Goal: Task Accomplishment & Management: Manage account settings

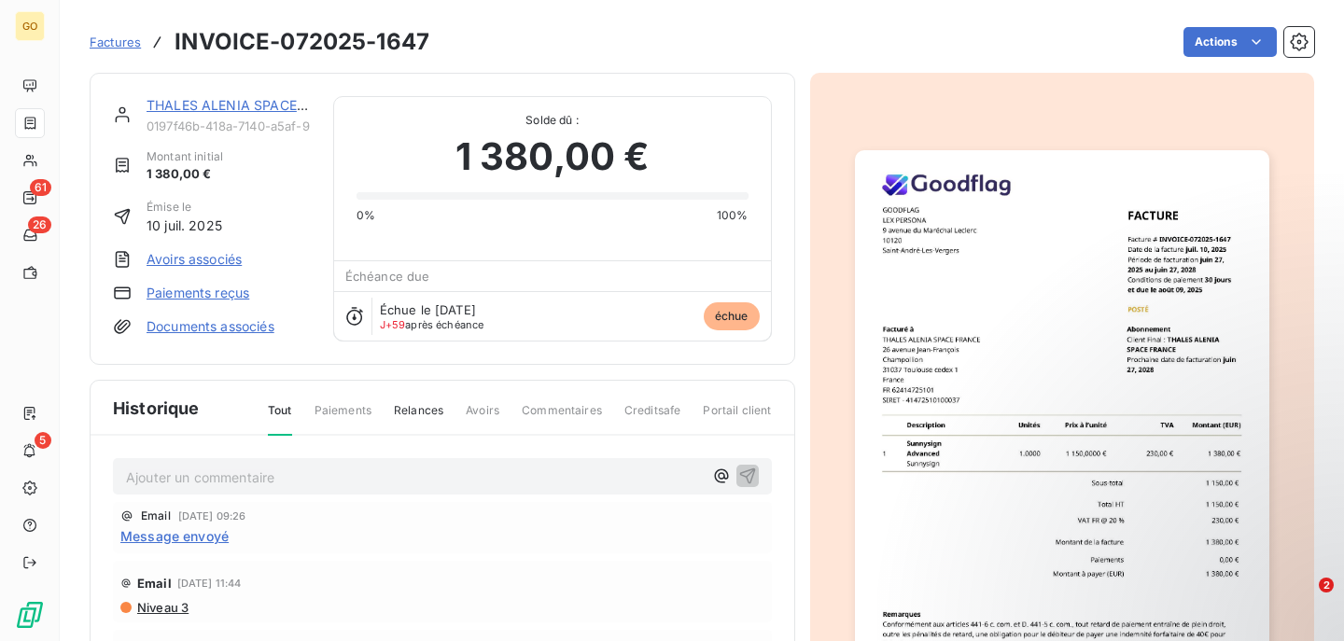
scroll to position [11, 0]
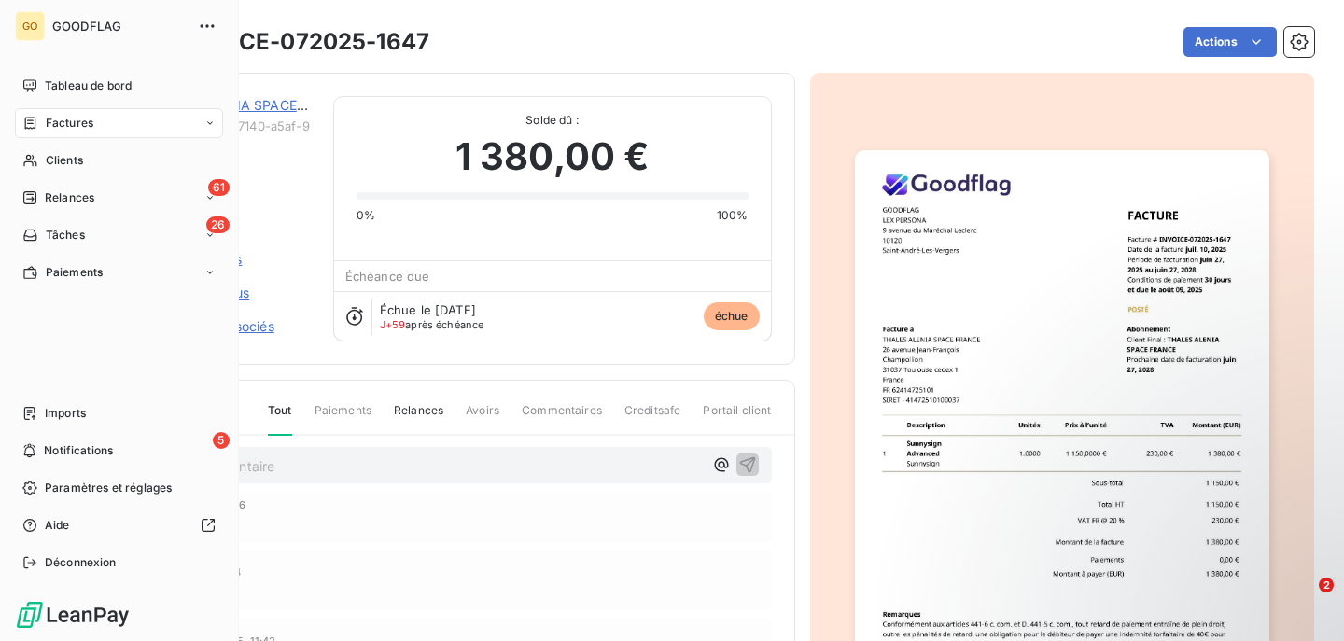
click at [95, 119] on div "Factures" at bounding box center [119, 123] width 208 height 30
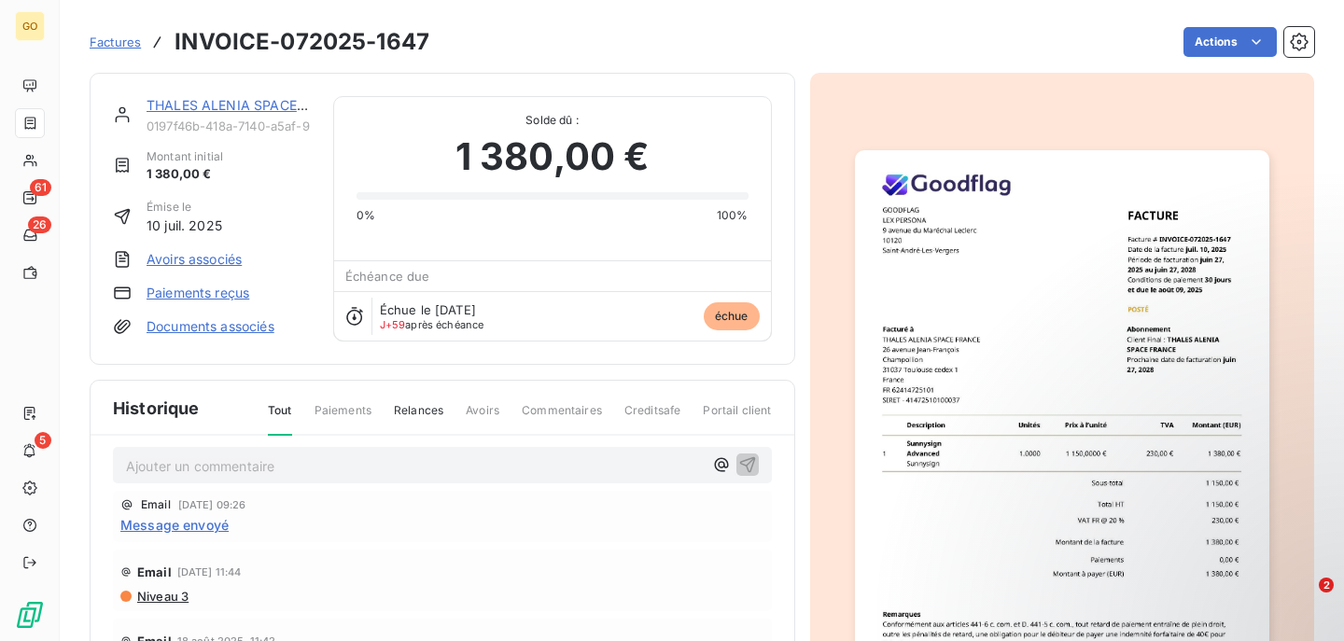
click at [102, 44] on span "Factures" at bounding box center [115, 42] width 51 height 15
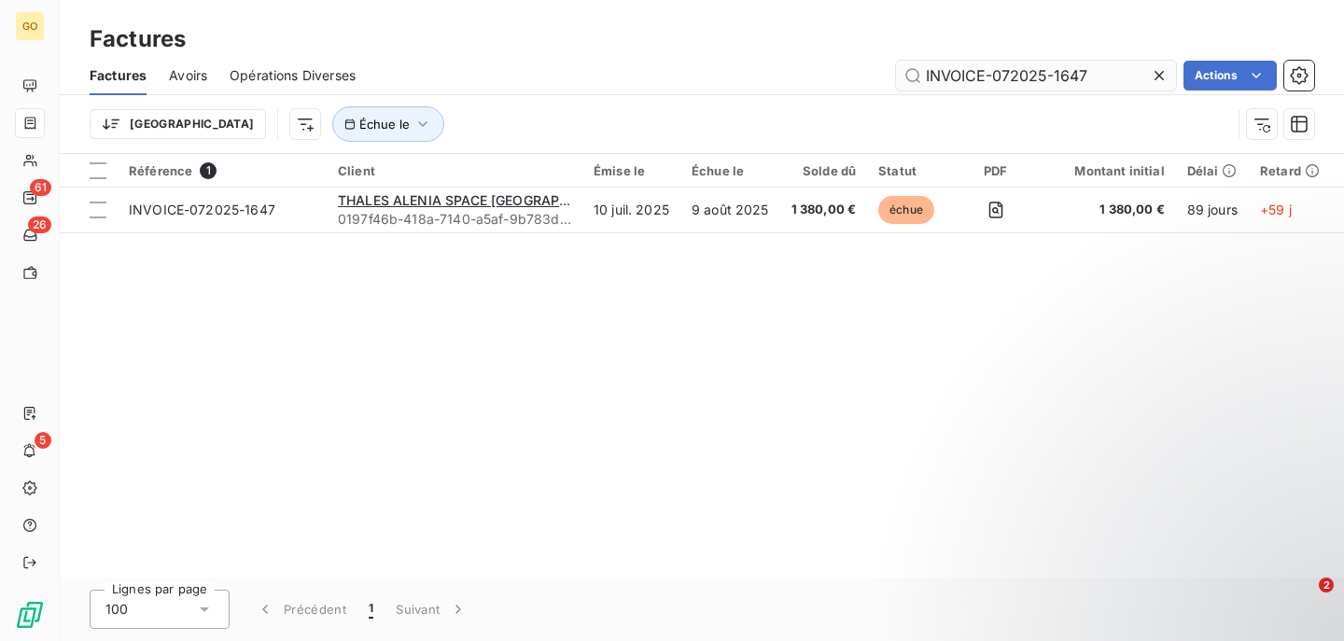
click at [973, 71] on input "INVOICE-072025-1647" at bounding box center [1036, 76] width 280 height 30
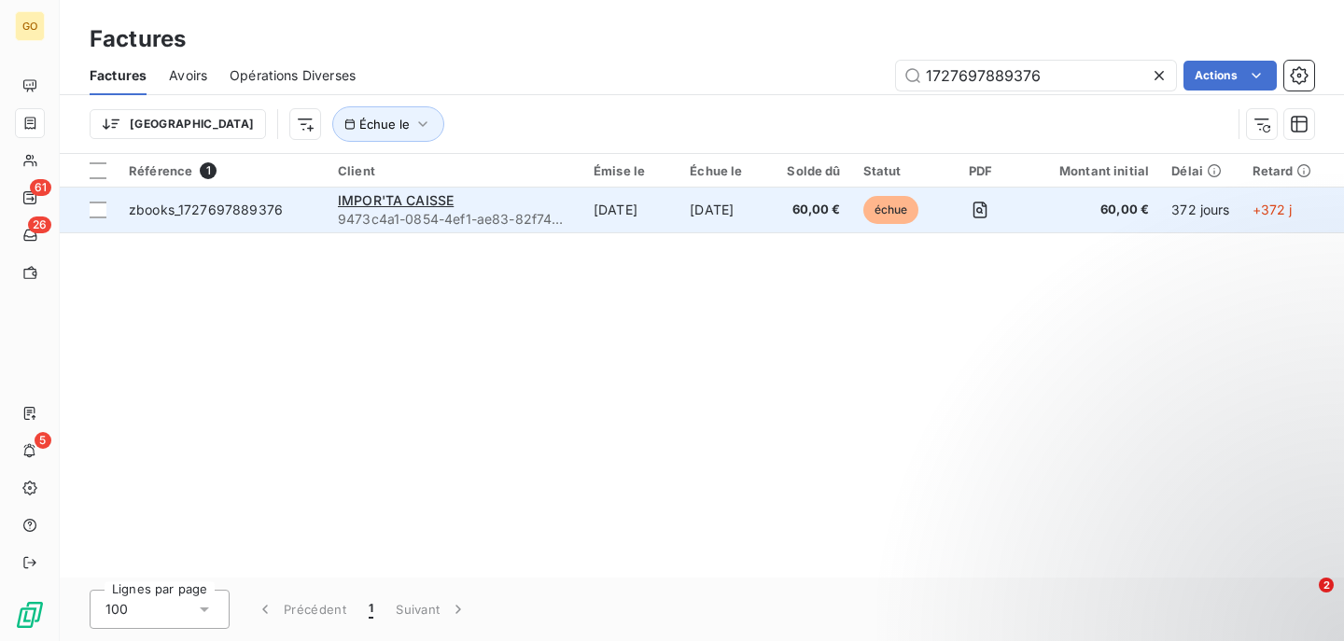
type input "1727697889376"
click at [590, 217] on td "[DATE]" at bounding box center [630, 210] width 96 height 45
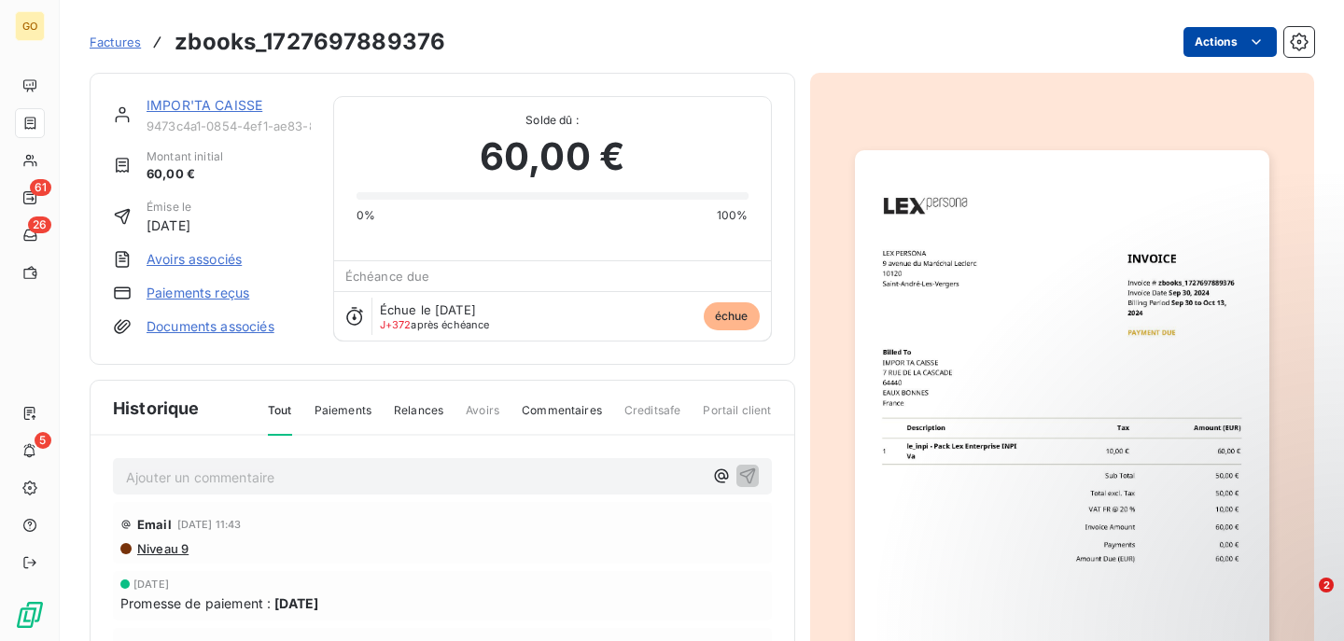
click at [1240, 43] on html "GO 61 26 5 Factures zbooks_1727697889376 Actions IMPOR'TA CAISSE 9473c4a1-0854-…" at bounding box center [672, 320] width 1344 height 641
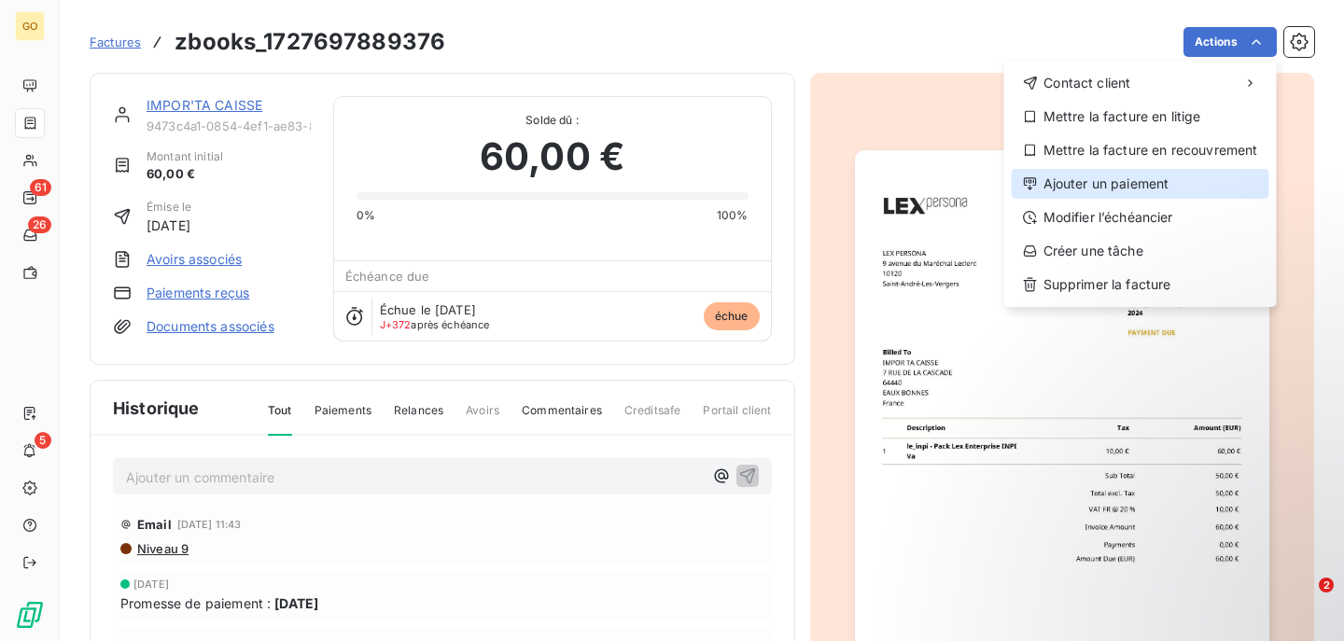
click at [1086, 184] on div "Ajouter un paiement" at bounding box center [1140, 184] width 258 height 30
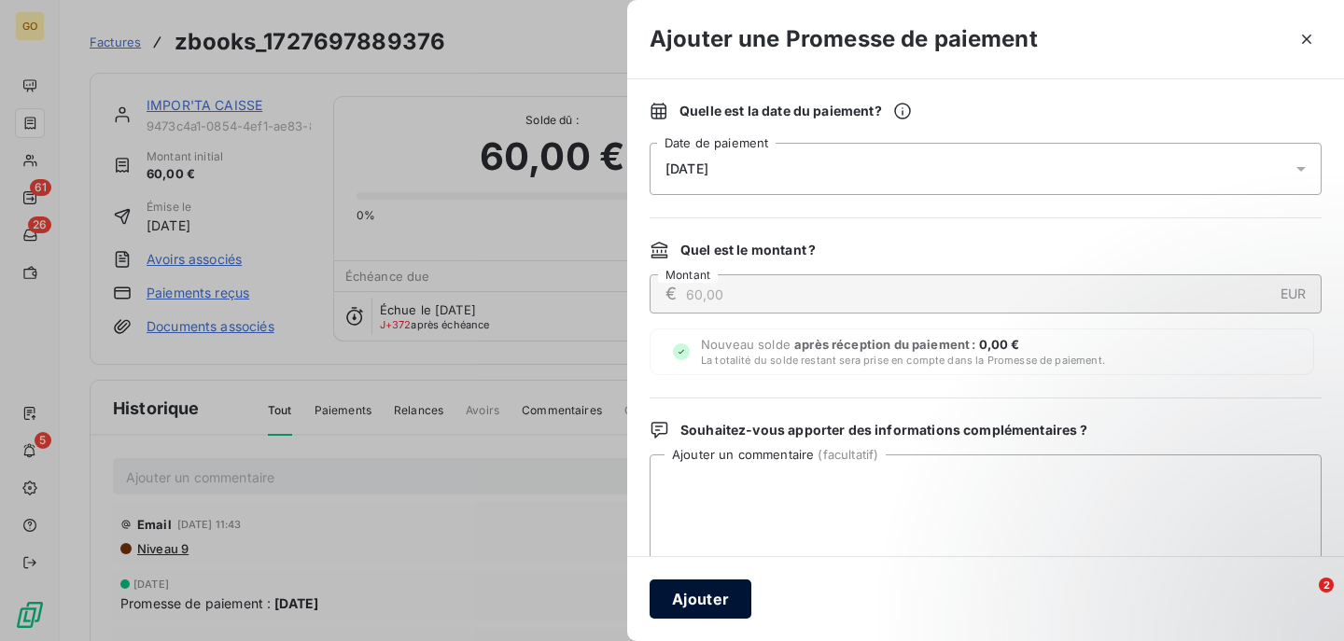
click at [726, 580] on button "Ajouter" at bounding box center [700, 598] width 102 height 39
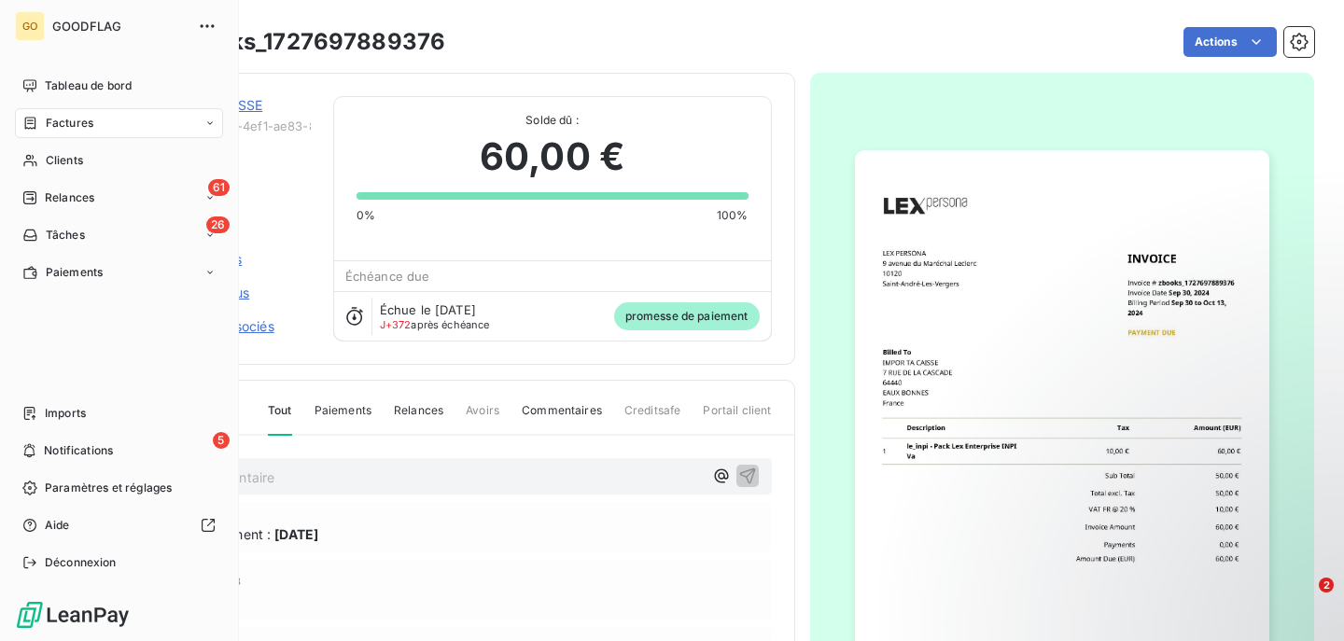
click at [85, 118] on span "Factures" at bounding box center [70, 123] width 48 height 17
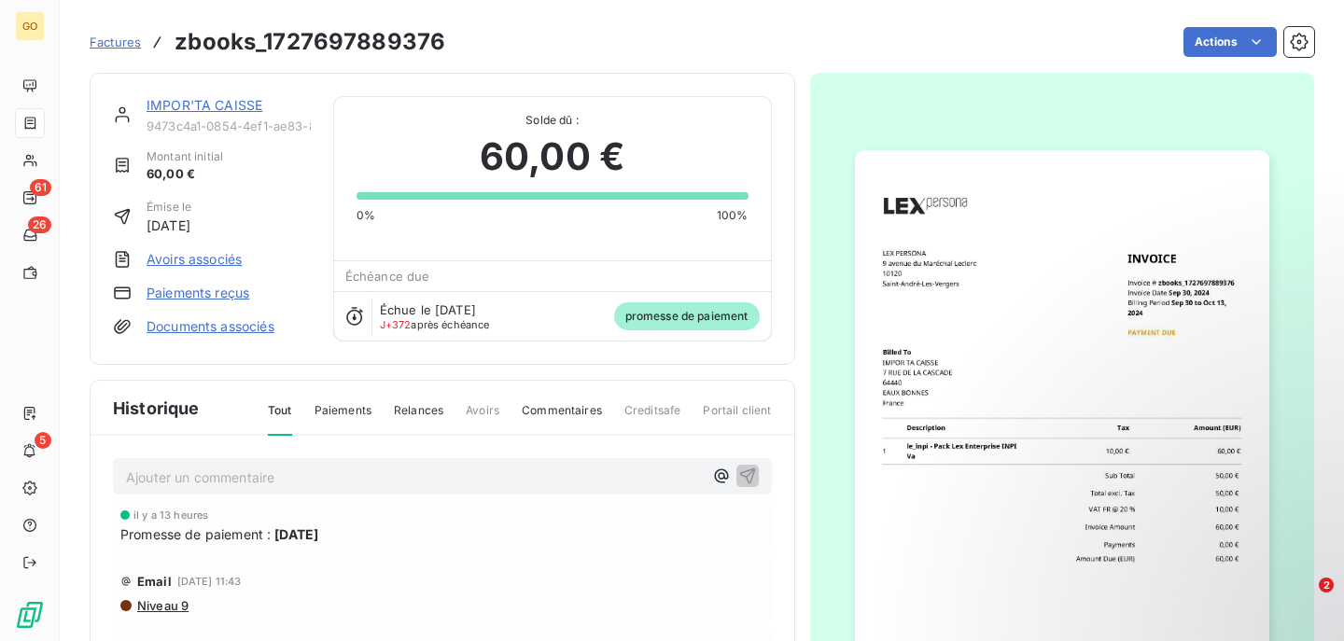
click at [125, 42] on span "Factures" at bounding box center [115, 42] width 51 height 15
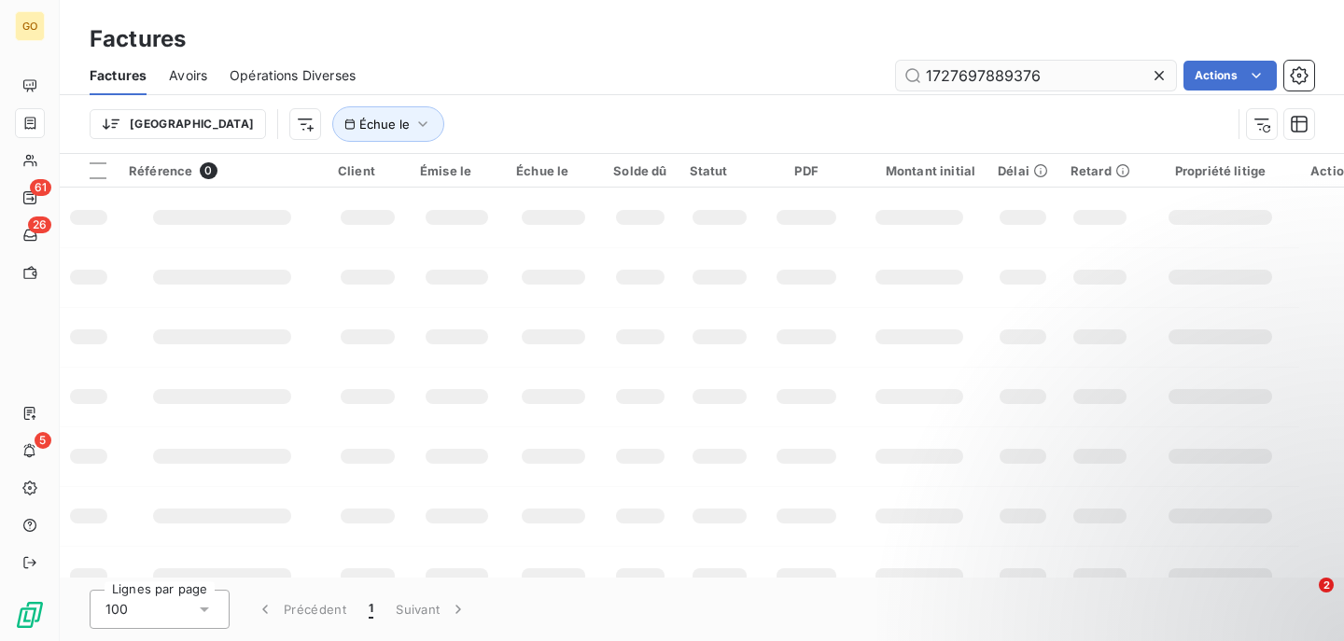
click at [1061, 79] on input "1727697889376" at bounding box center [1036, 76] width 280 height 30
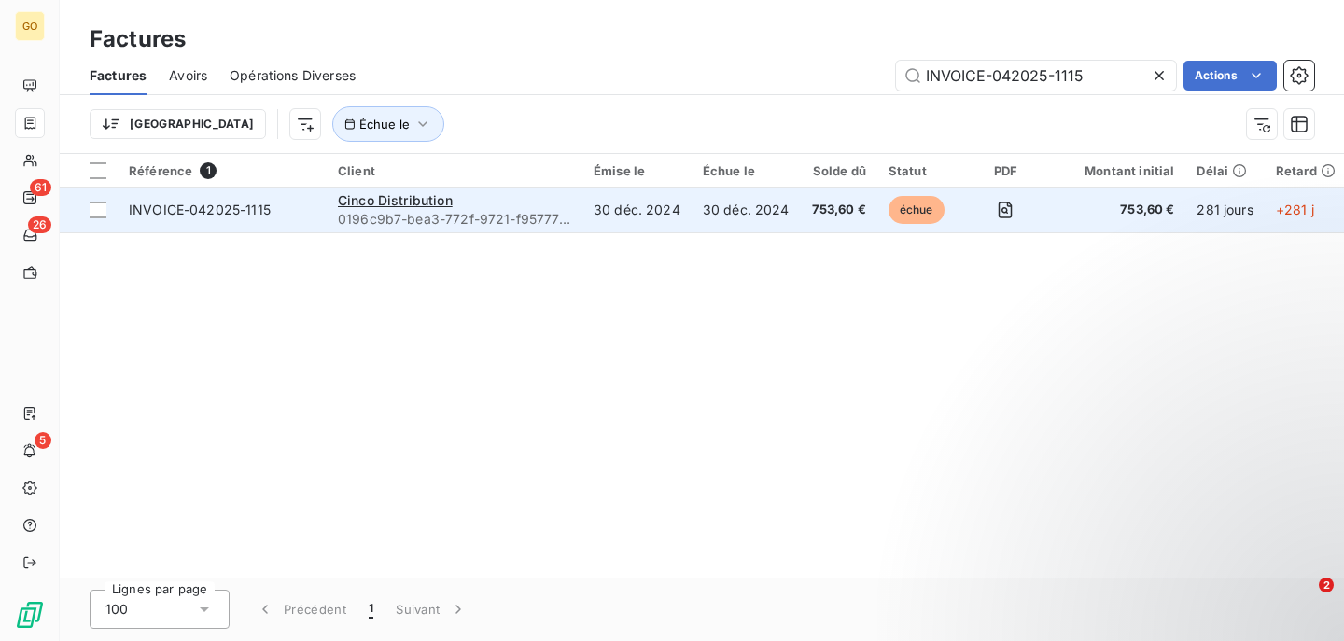
type input "INVOICE-042025-1115"
click at [746, 226] on td "30 déc. 2024" at bounding box center [745, 210] width 109 height 45
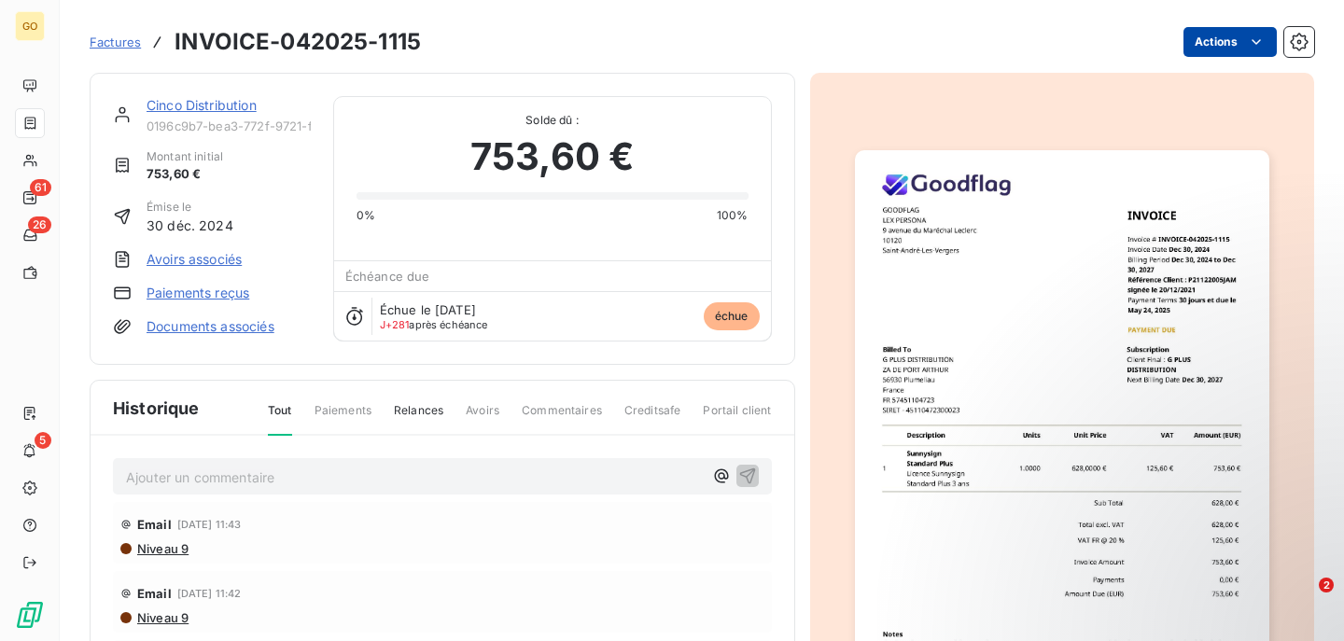
click at [1268, 40] on html "GO 61 26 5 Factures INVOICE-042025-1115 Actions Cinco Distribution 0196c9b7-bea…" at bounding box center [672, 320] width 1344 height 641
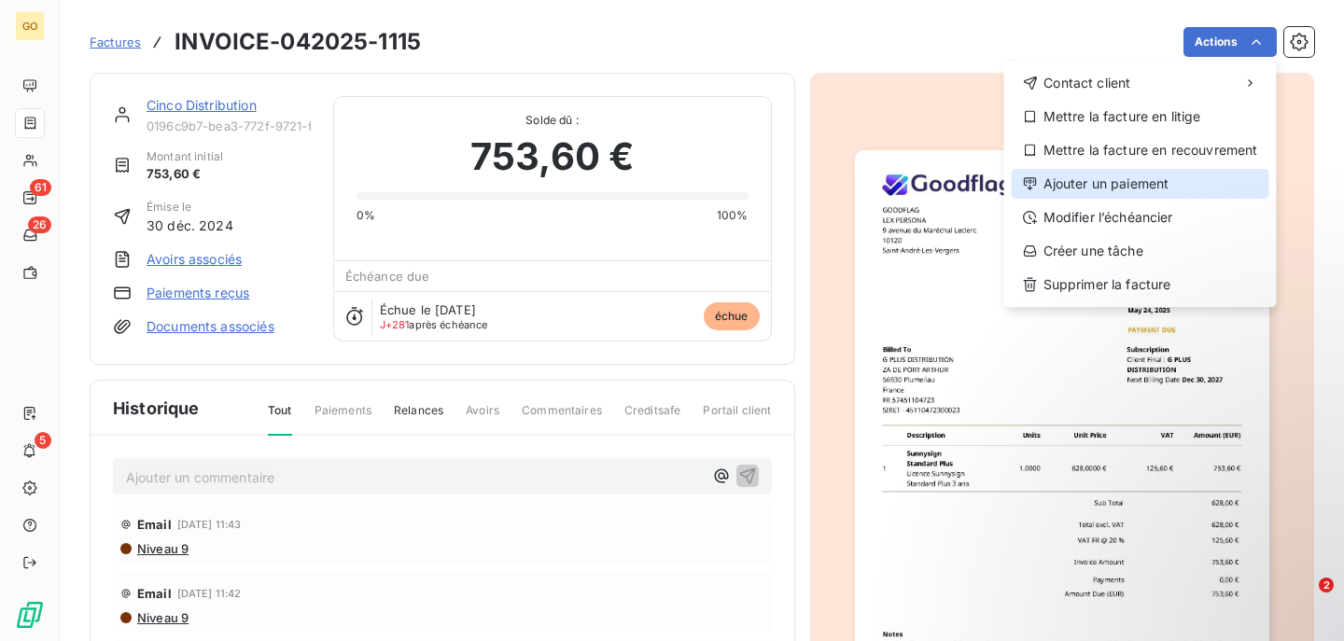
click at [1092, 177] on div "Ajouter un paiement" at bounding box center [1140, 184] width 258 height 30
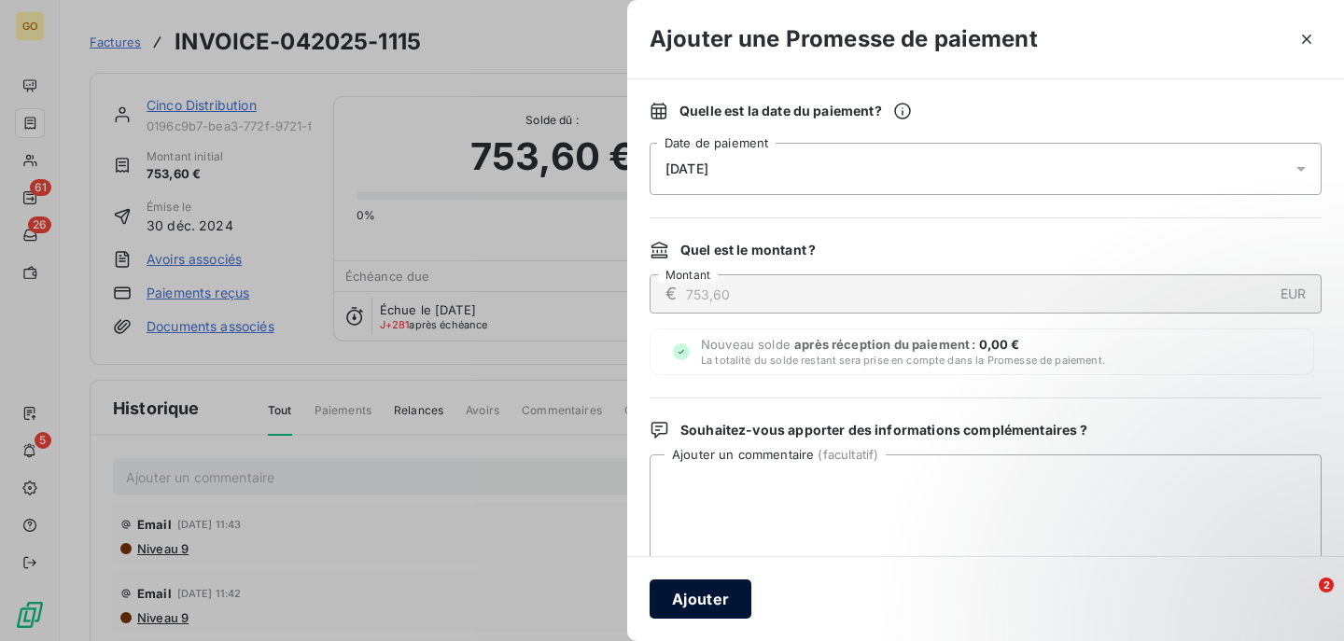
click at [720, 603] on button "Ajouter" at bounding box center [700, 598] width 102 height 39
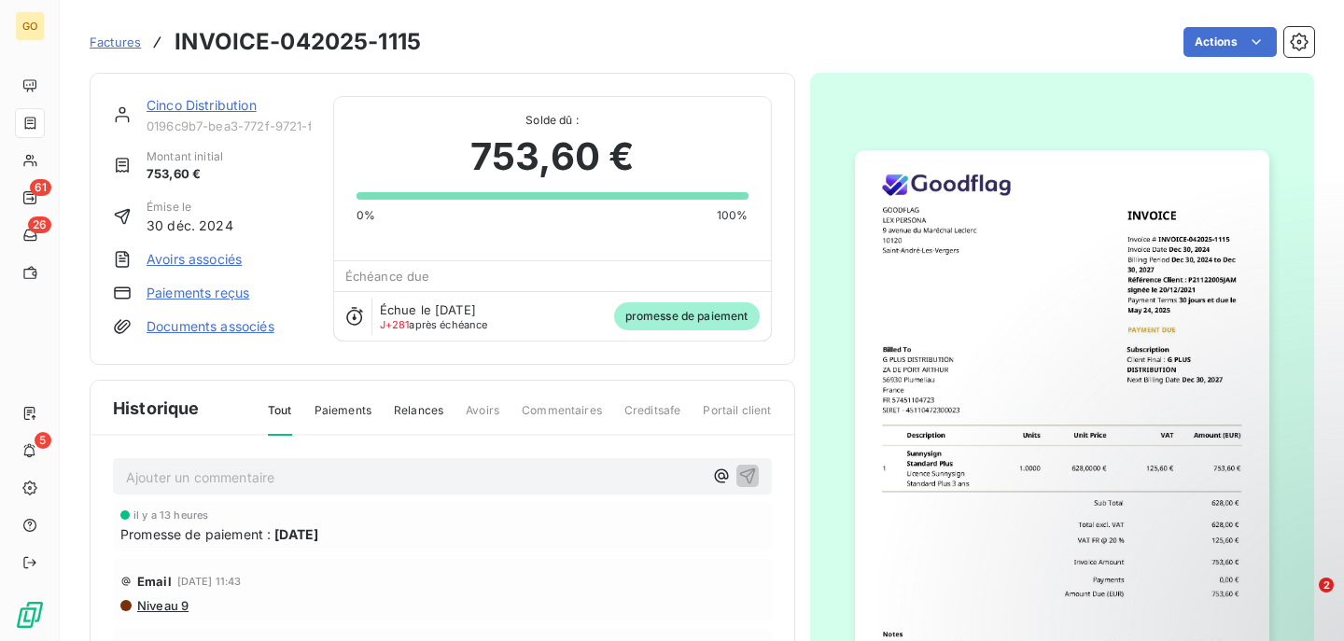
click at [113, 39] on span "Factures" at bounding box center [115, 42] width 51 height 15
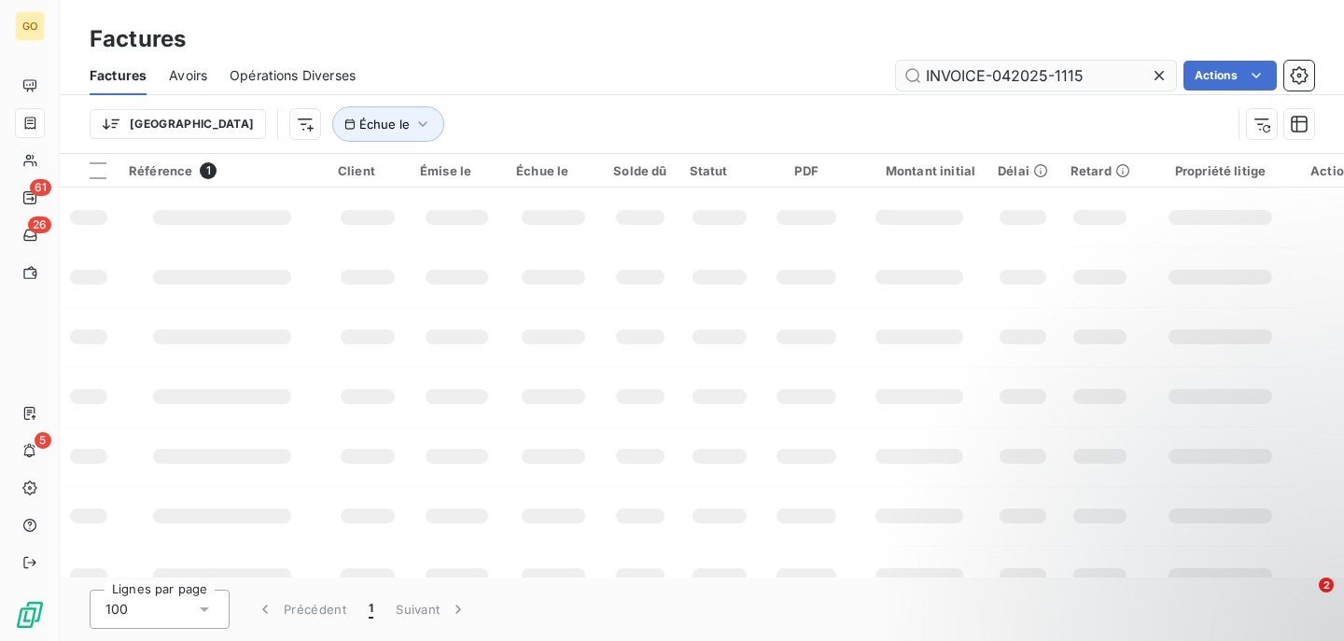
click at [1062, 70] on input "INVOICE-042025-1115" at bounding box center [1036, 76] width 280 height 30
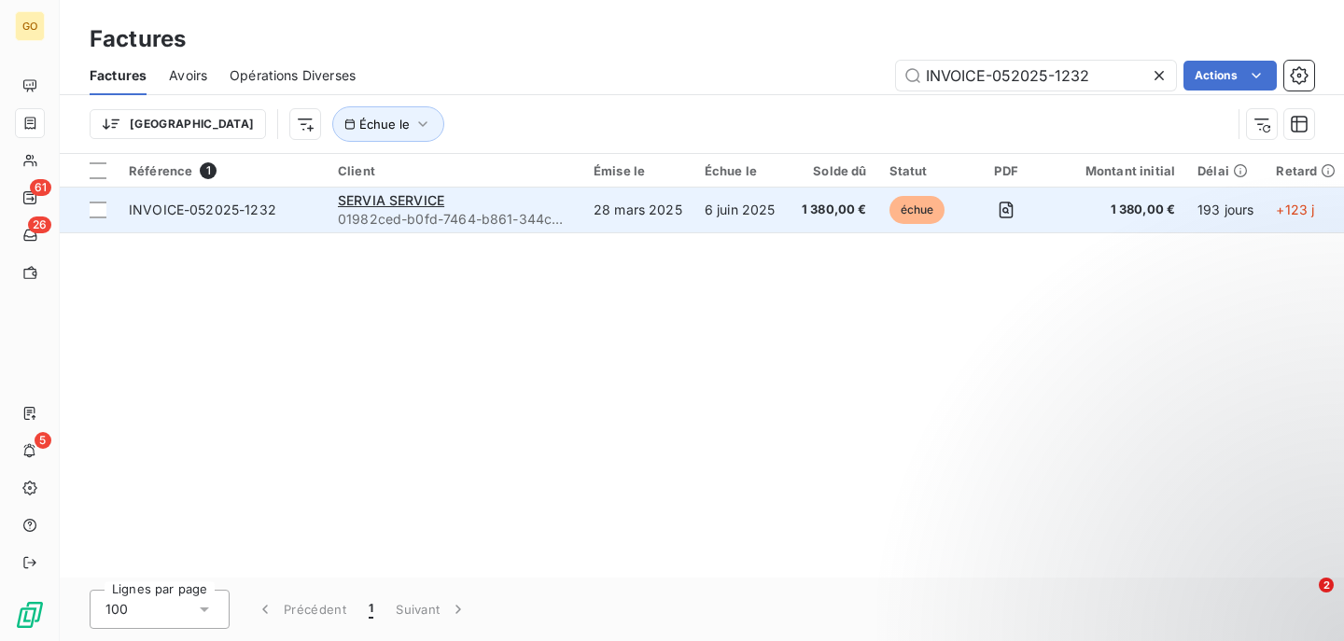
type input "INVOICE-052025-1232"
click at [871, 223] on td "1 380,00 €" at bounding box center [834, 210] width 88 height 45
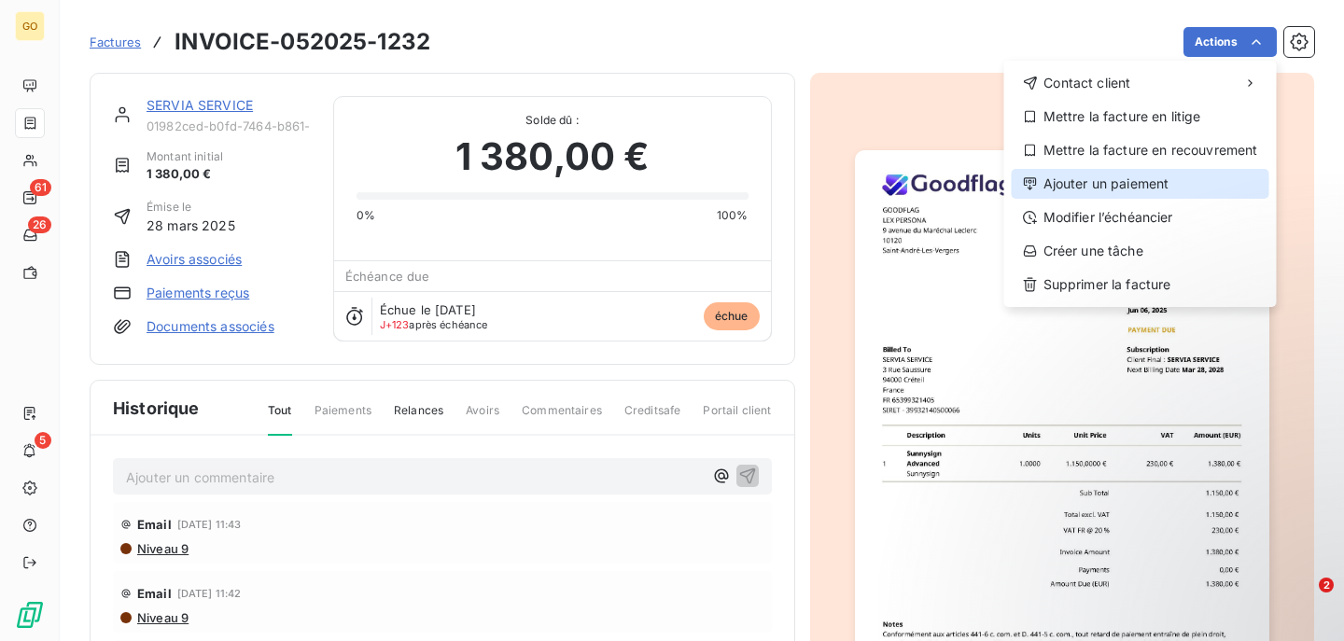
click at [1104, 183] on div "Ajouter un paiement" at bounding box center [1140, 184] width 258 height 30
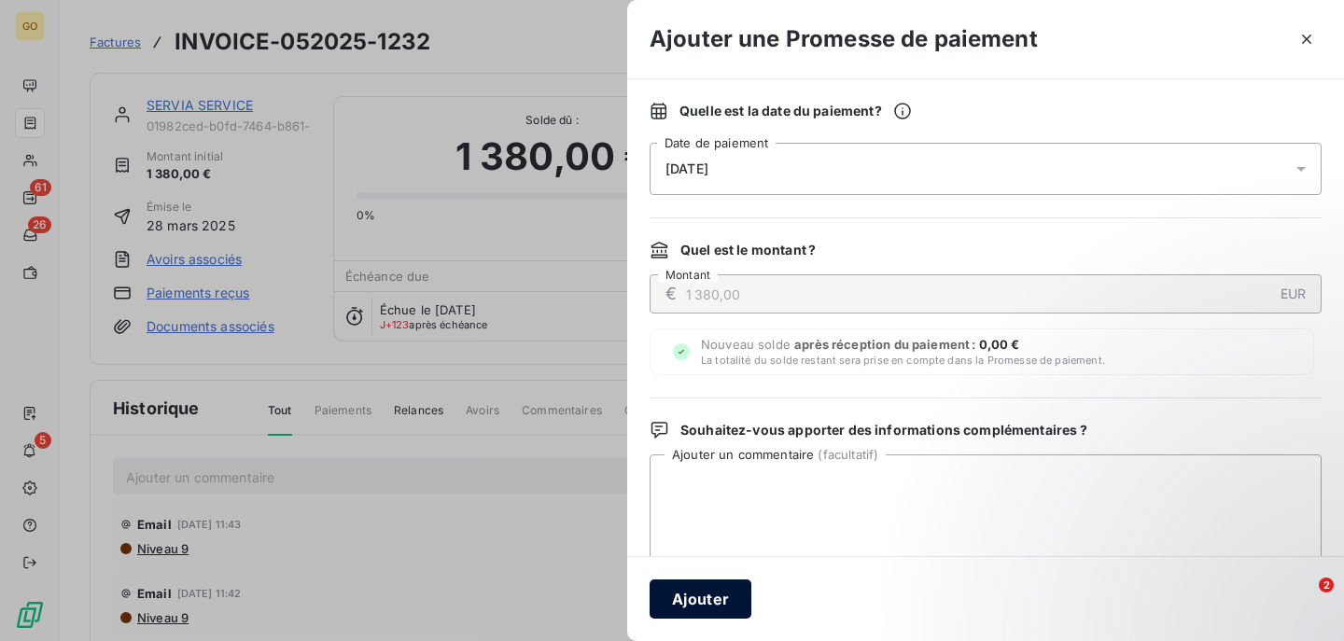
click at [732, 607] on button "Ajouter" at bounding box center [700, 598] width 102 height 39
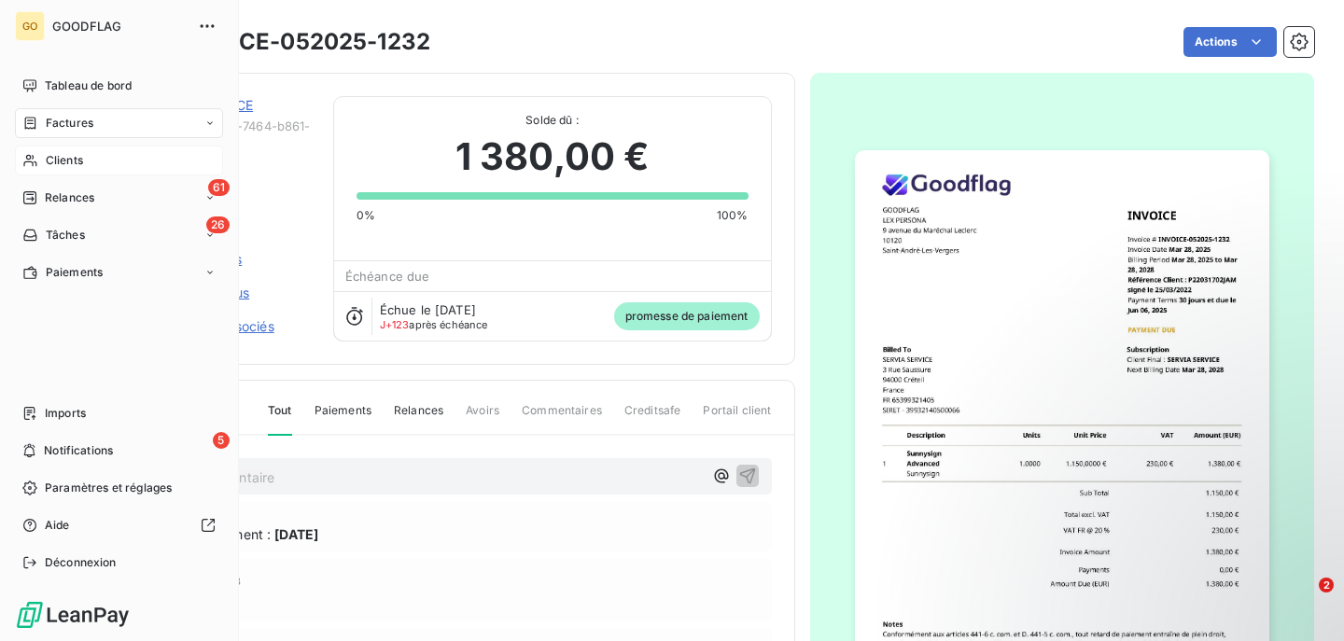
click at [77, 163] on span "Clients" at bounding box center [64, 160] width 37 height 17
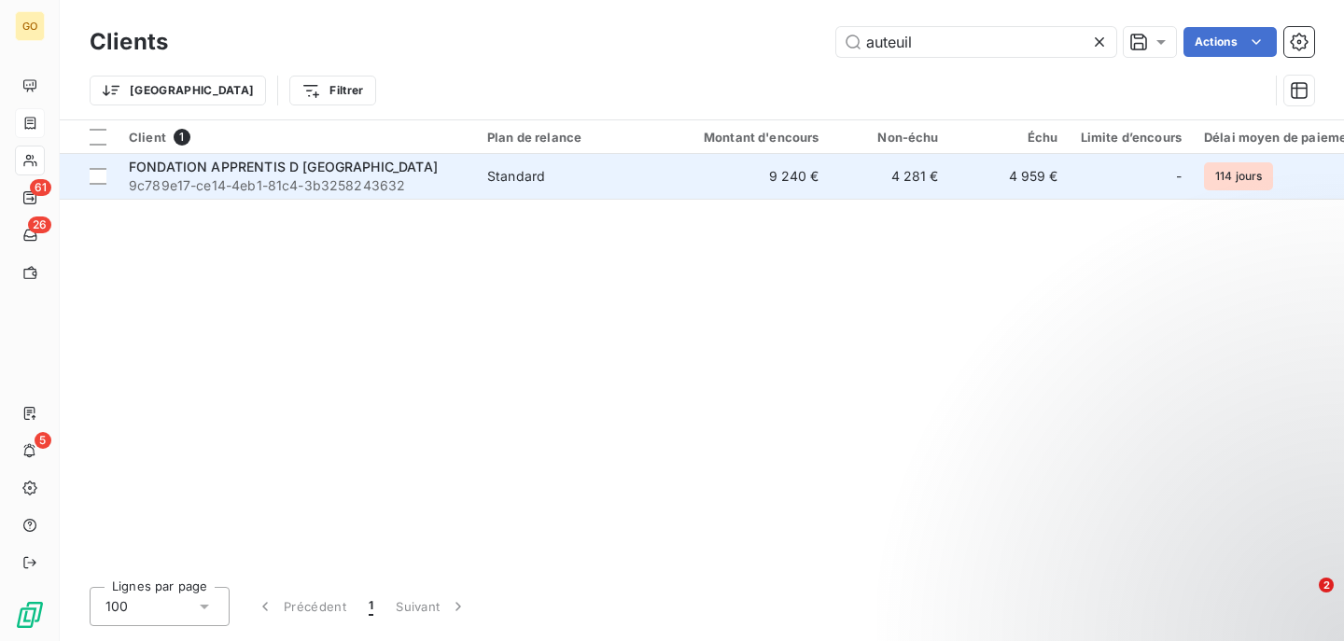
type input "auteuil"
click at [285, 169] on span "FONDATION APPRENTIS D [GEOGRAPHIC_DATA]" at bounding box center [283, 167] width 309 height 16
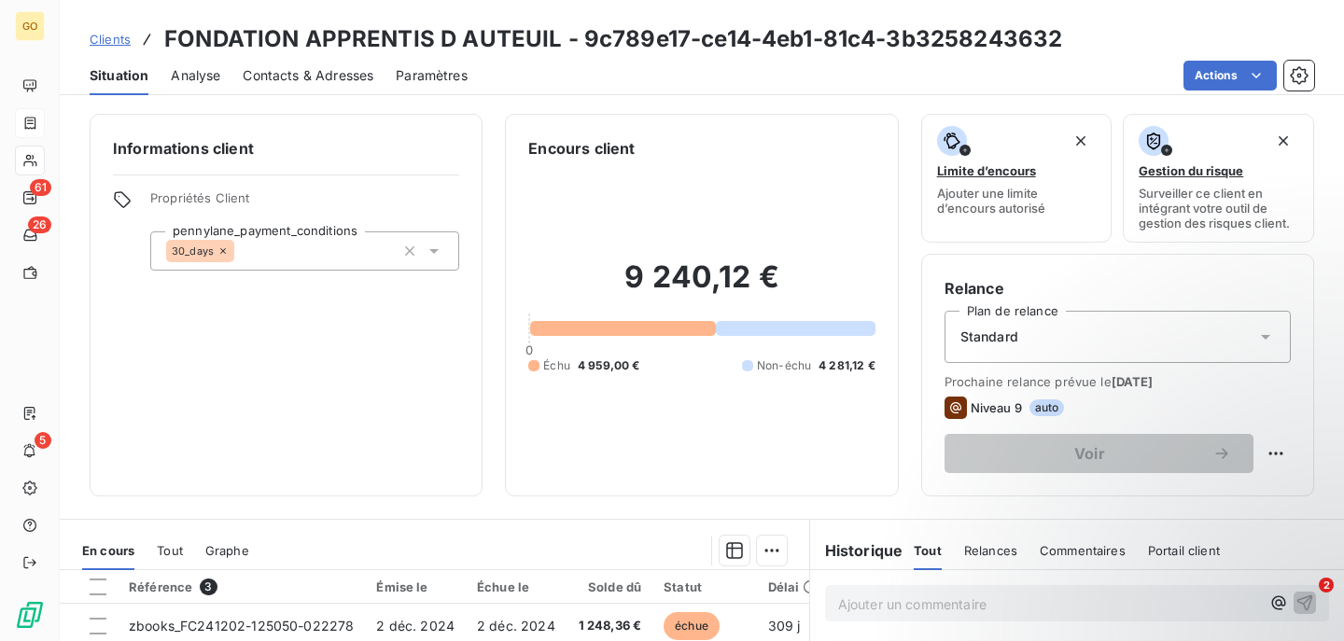
click at [311, 74] on span "Contacts & Adresses" at bounding box center [308, 75] width 131 height 19
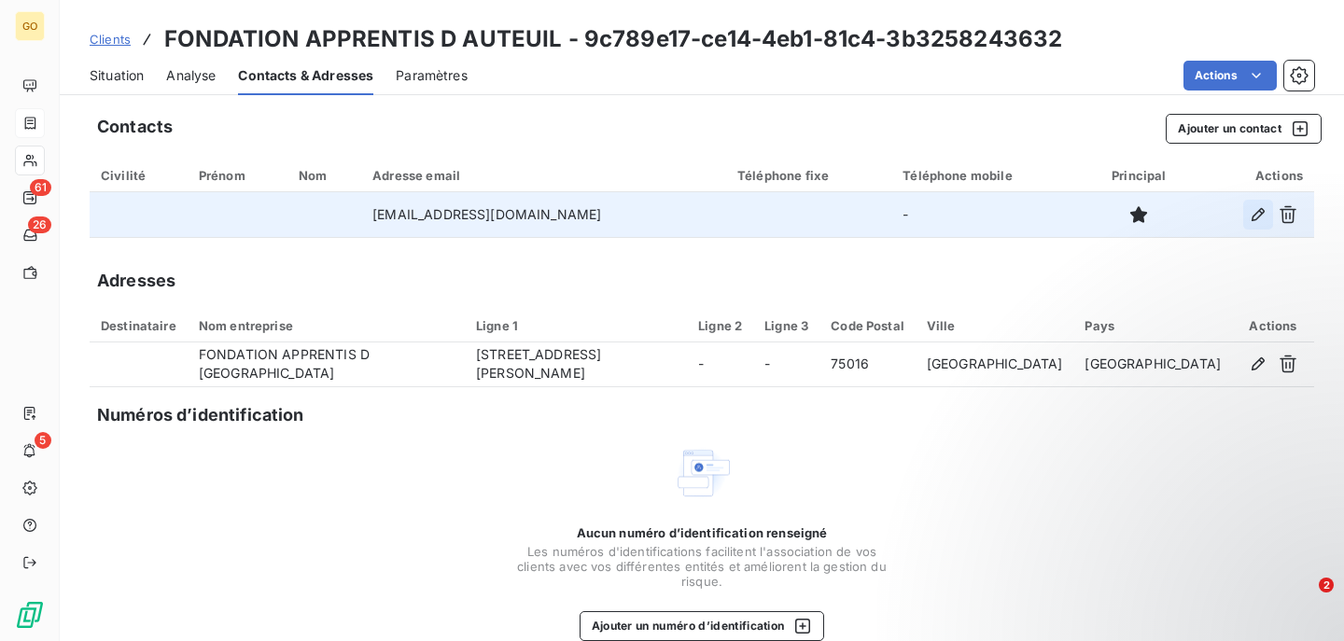
click at [1258, 216] on icon "button" at bounding box center [1257, 214] width 13 height 13
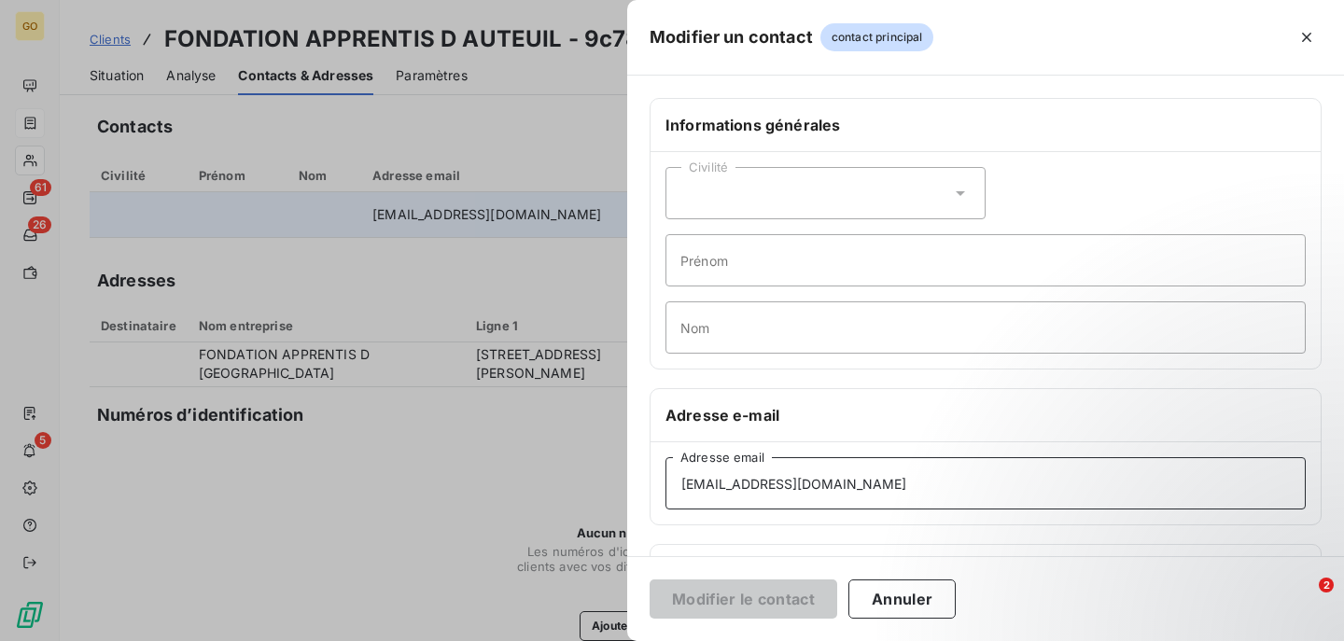
click at [933, 482] on input "[EMAIL_ADDRESS][DOMAIN_NAME]" at bounding box center [985, 483] width 640 height 52
paste input "entre.financier"
type input "[EMAIL_ADDRESS][DOMAIN_NAME]"
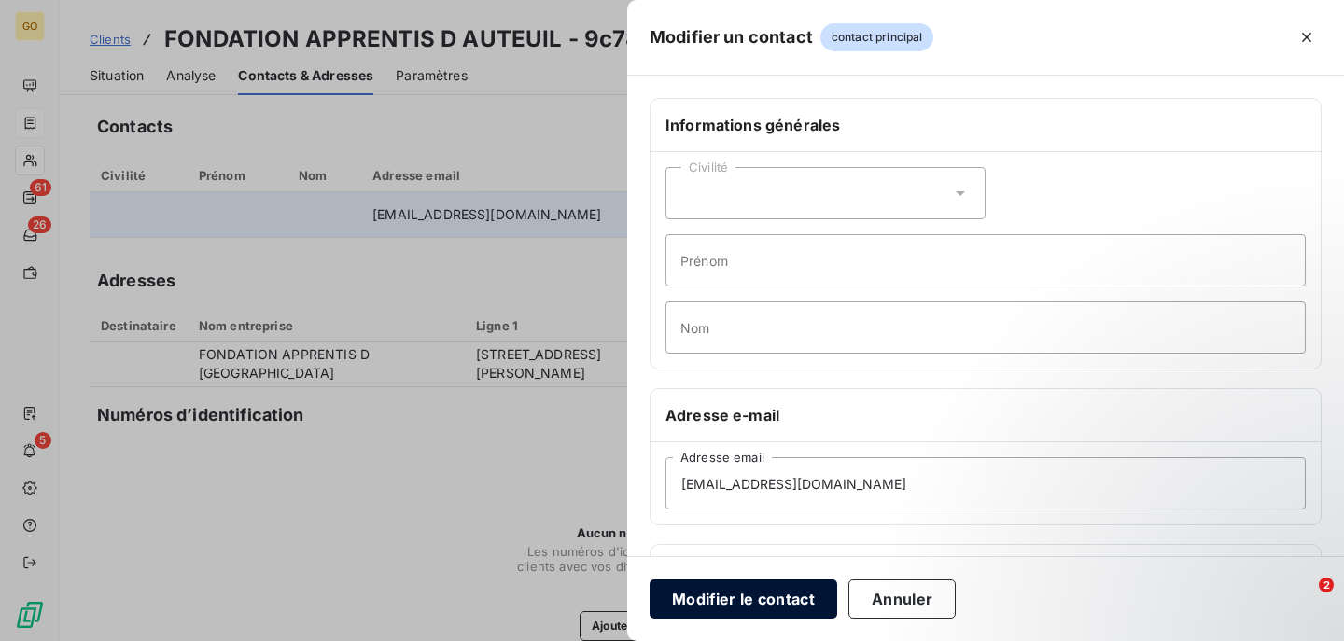
click at [773, 610] on button "Modifier le contact" at bounding box center [743, 598] width 188 height 39
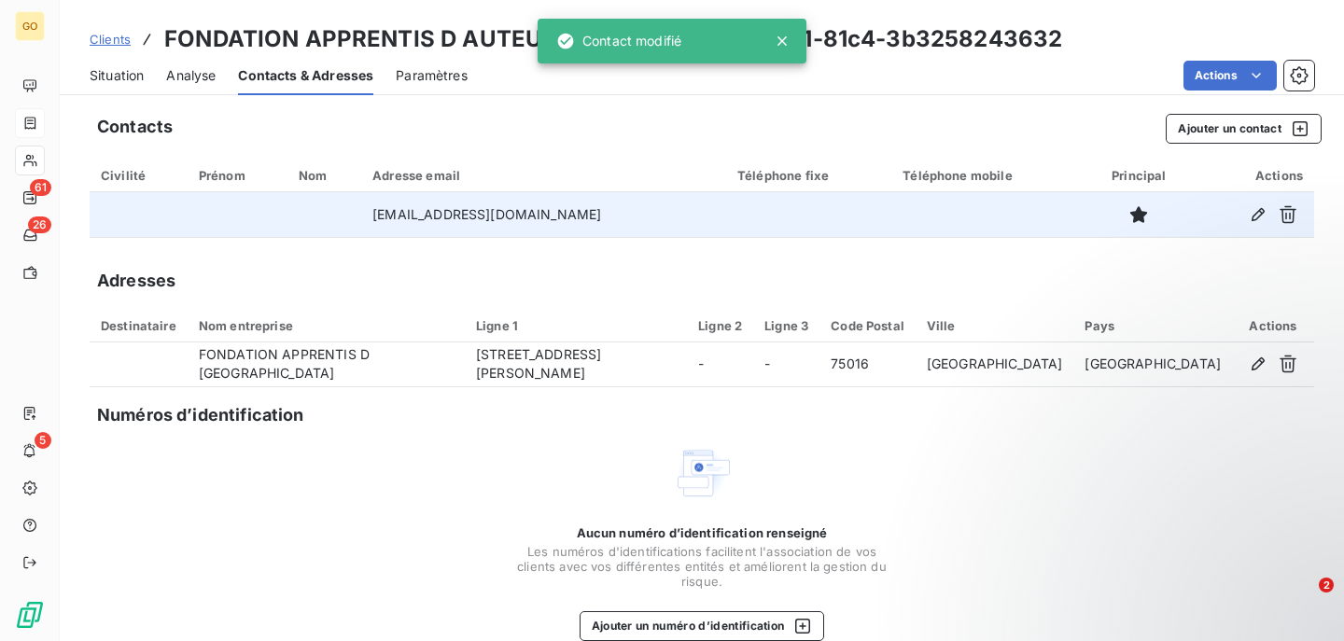
click at [125, 36] on span "Clients" at bounding box center [110, 39] width 41 height 15
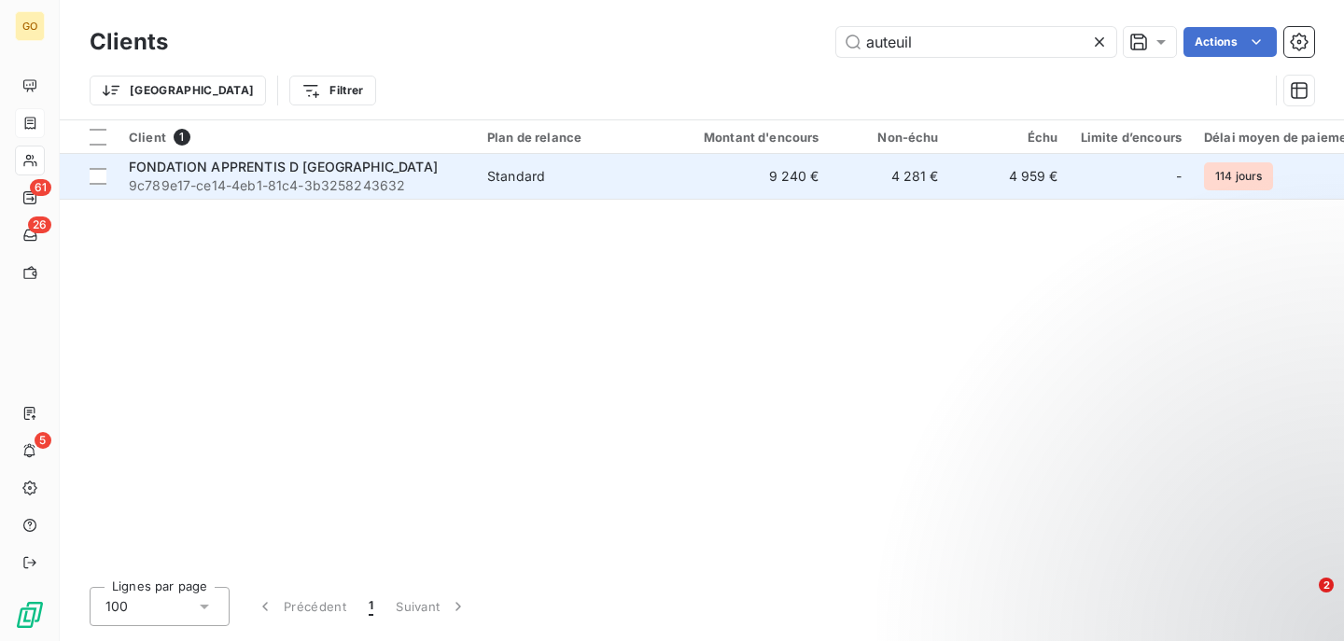
click at [314, 171] on span "FONDATION APPRENTIS D [GEOGRAPHIC_DATA]" at bounding box center [283, 167] width 309 height 16
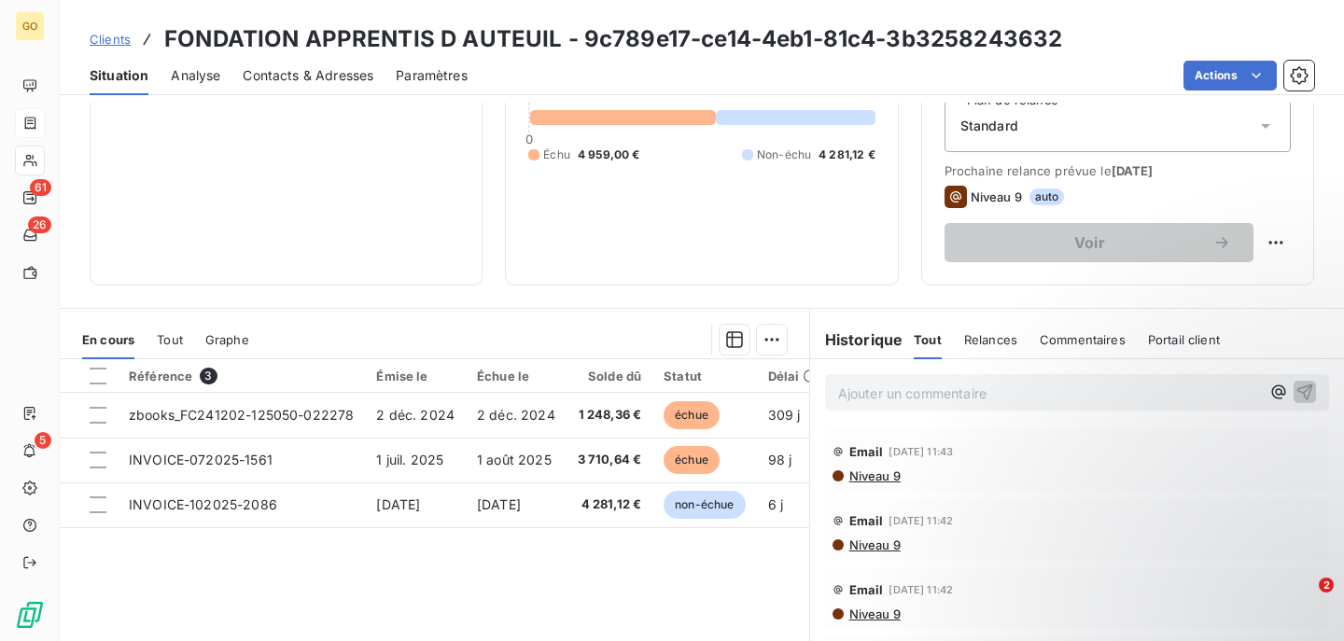
scroll to position [214, 0]
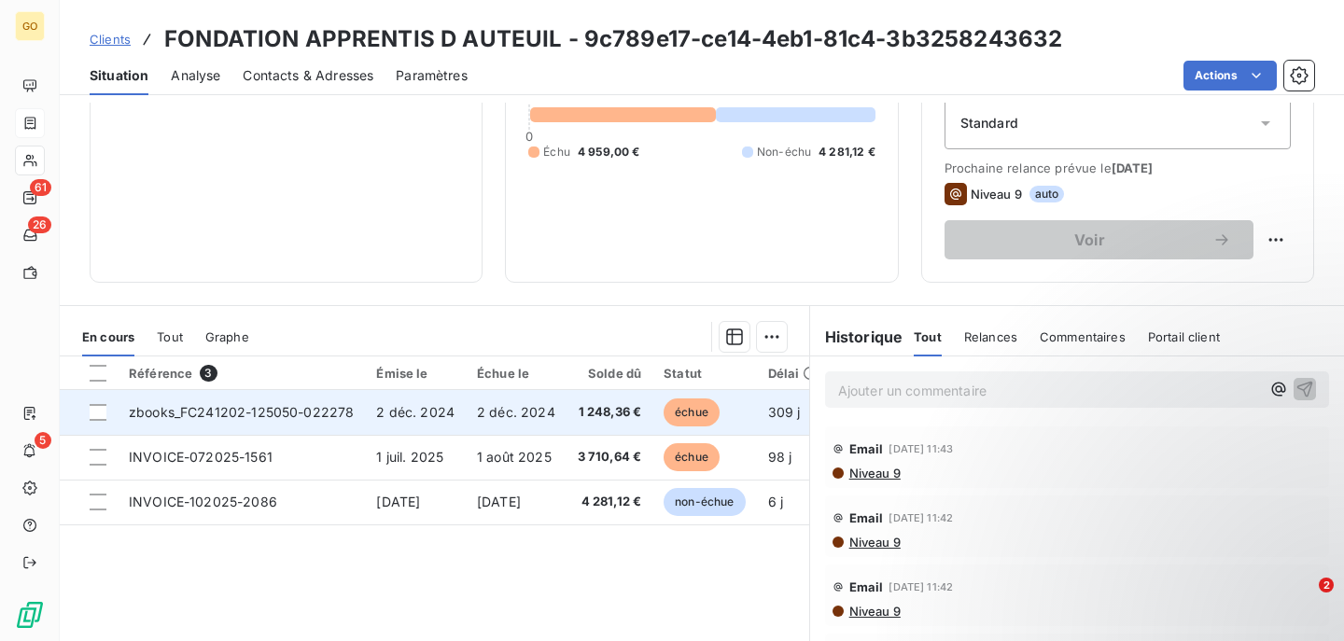
click at [187, 422] on td "zbooks_FC241202-125050-022278" at bounding box center [241, 412] width 247 height 45
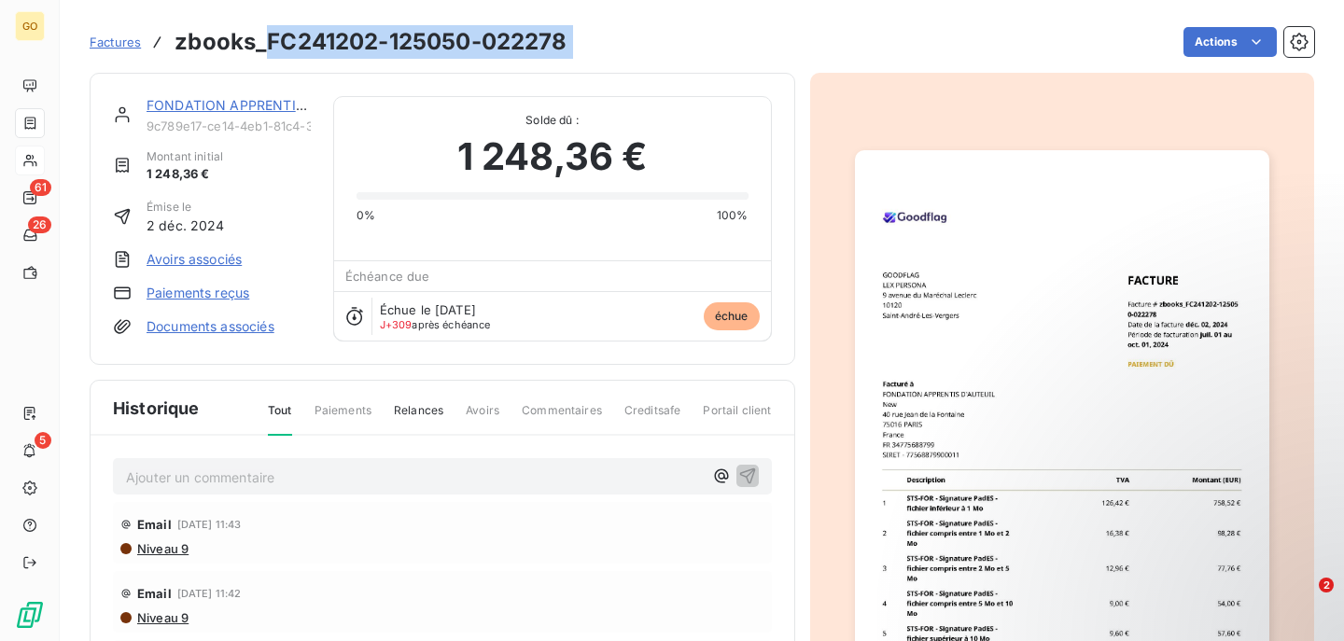
drag, startPoint x: 272, startPoint y: 38, endPoint x: 585, endPoint y: 45, distance: 312.6
click at [585, 47] on div "Factures zbooks_FC241202-125050-022278 Actions" at bounding box center [702, 41] width 1224 height 39
copy section "FC241202-125050-022278 Actions"
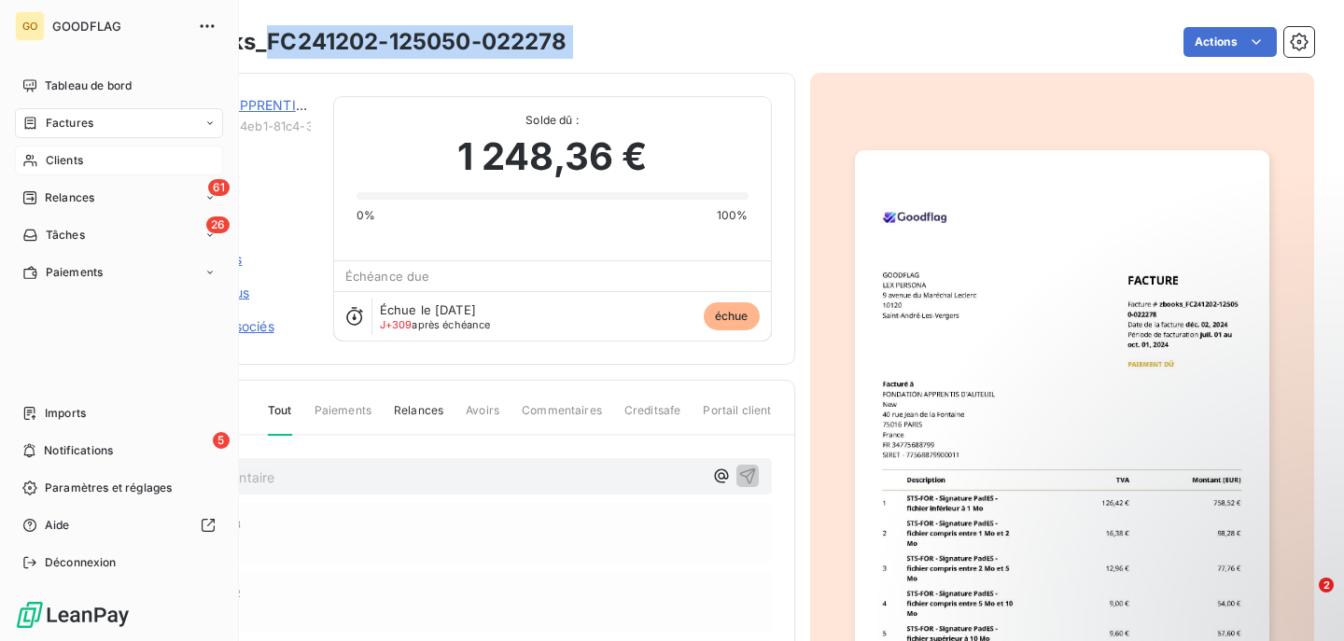
click at [92, 119] on span "Factures" at bounding box center [70, 123] width 48 height 17
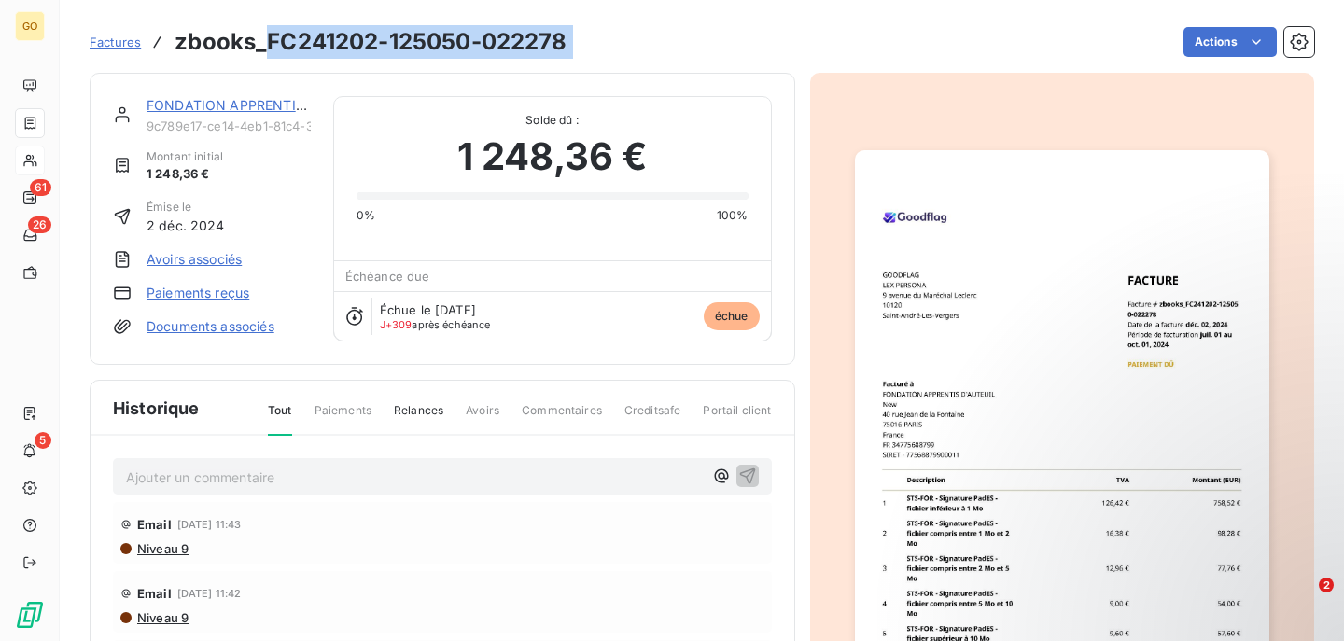
click at [119, 49] on link "Factures" at bounding box center [115, 42] width 51 height 19
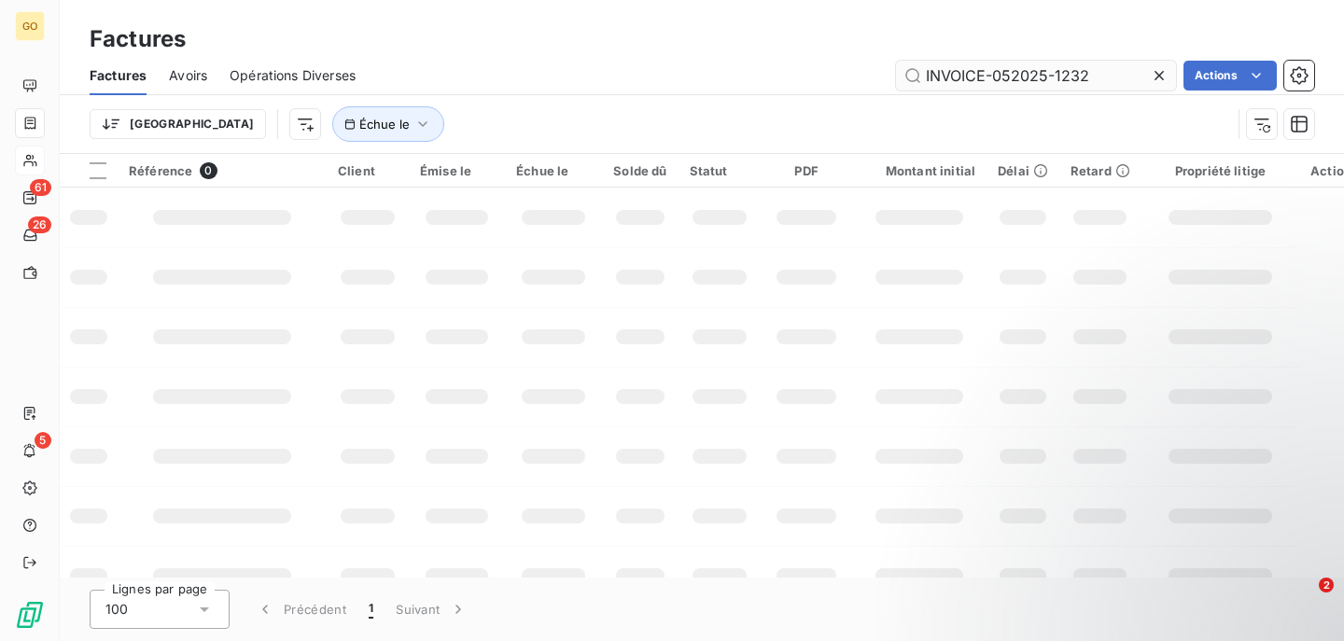
click at [1061, 74] on input "INVOICE-052025-1232" at bounding box center [1036, 76] width 280 height 30
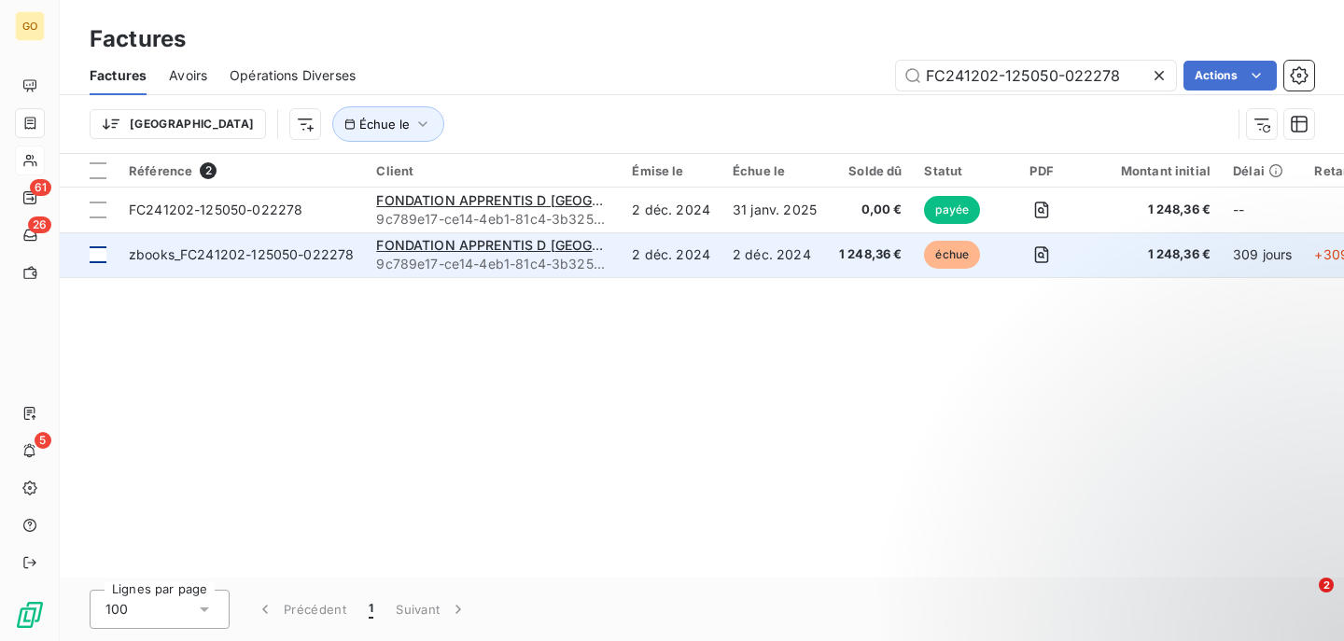
type input "FC241202-125050-022278"
click at [98, 254] on div at bounding box center [98, 254] width 17 height 17
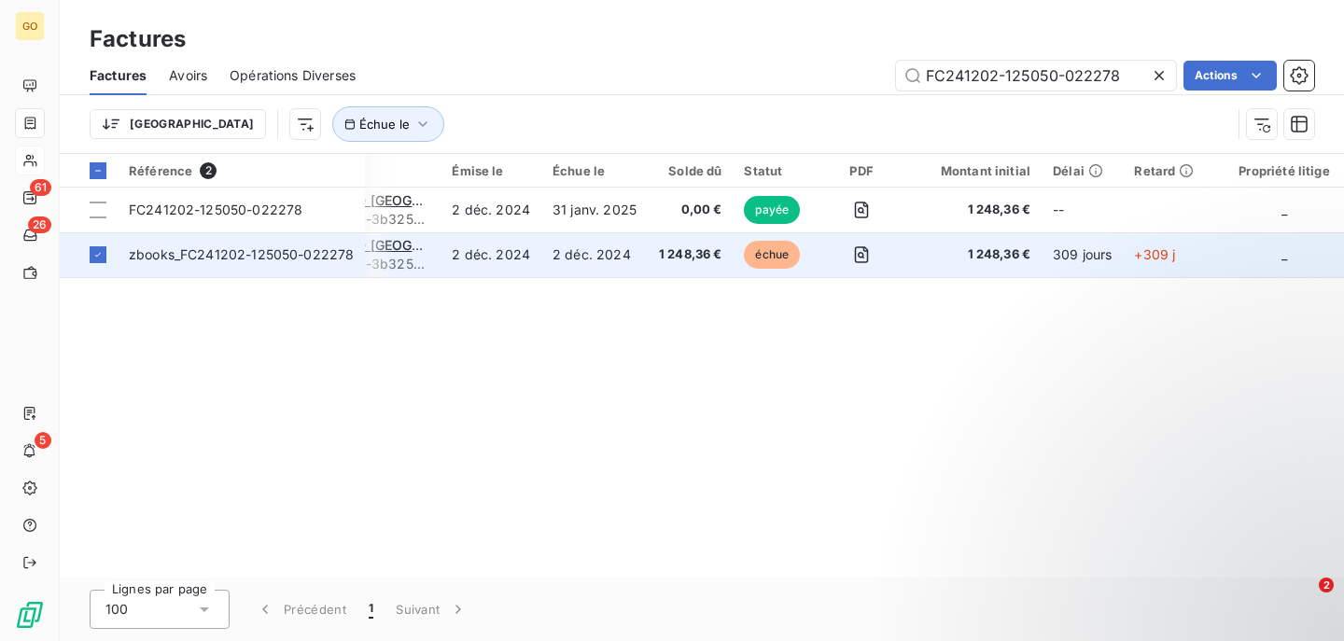
scroll to position [0, 257]
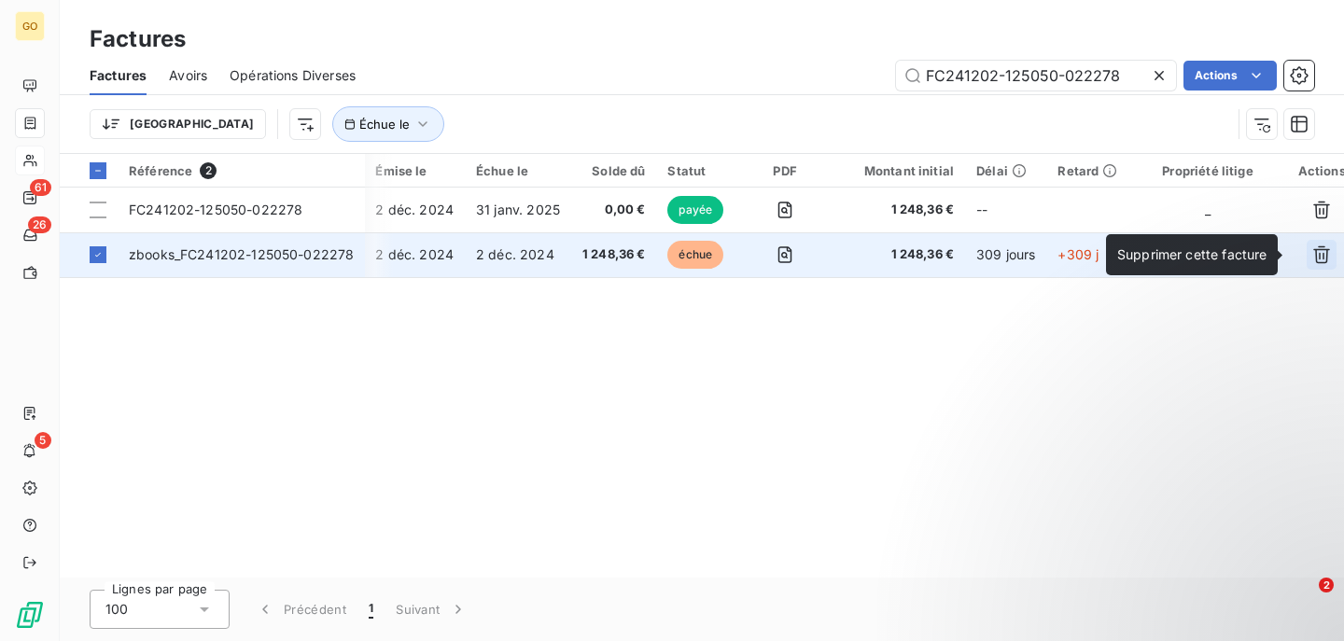
click at [1312, 251] on icon "button" at bounding box center [1321, 254] width 19 height 19
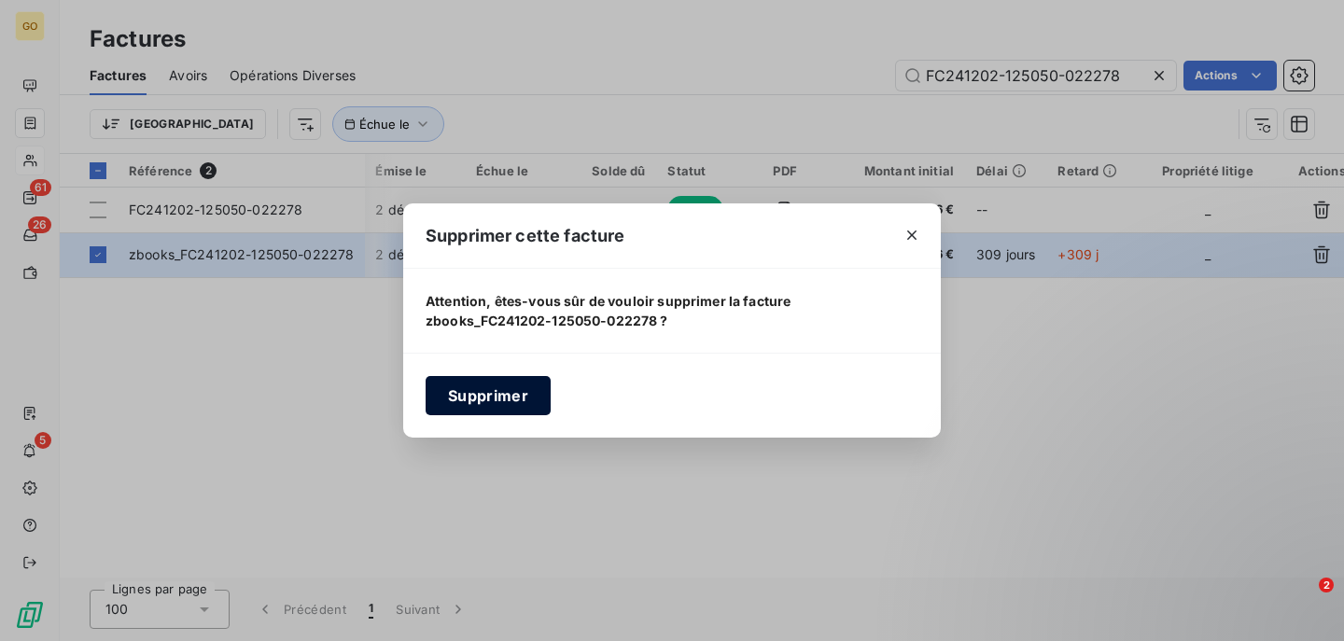
click at [508, 386] on button "Supprimer" at bounding box center [487, 395] width 125 height 39
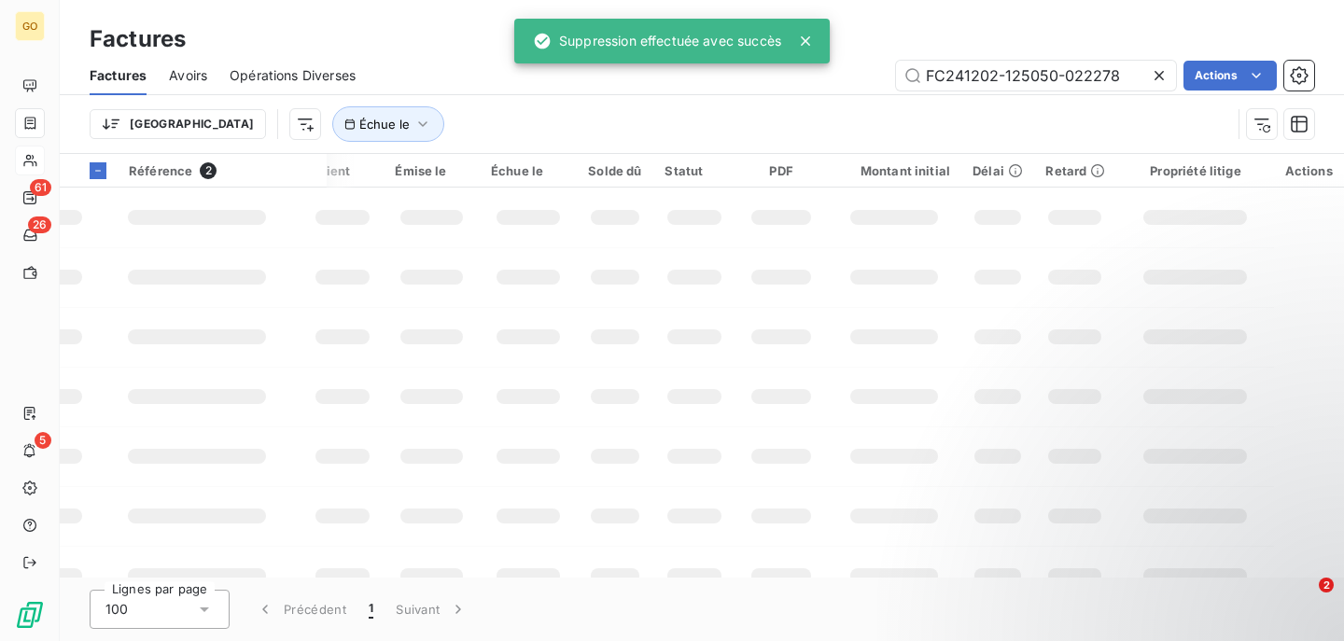
scroll to position [0, 19]
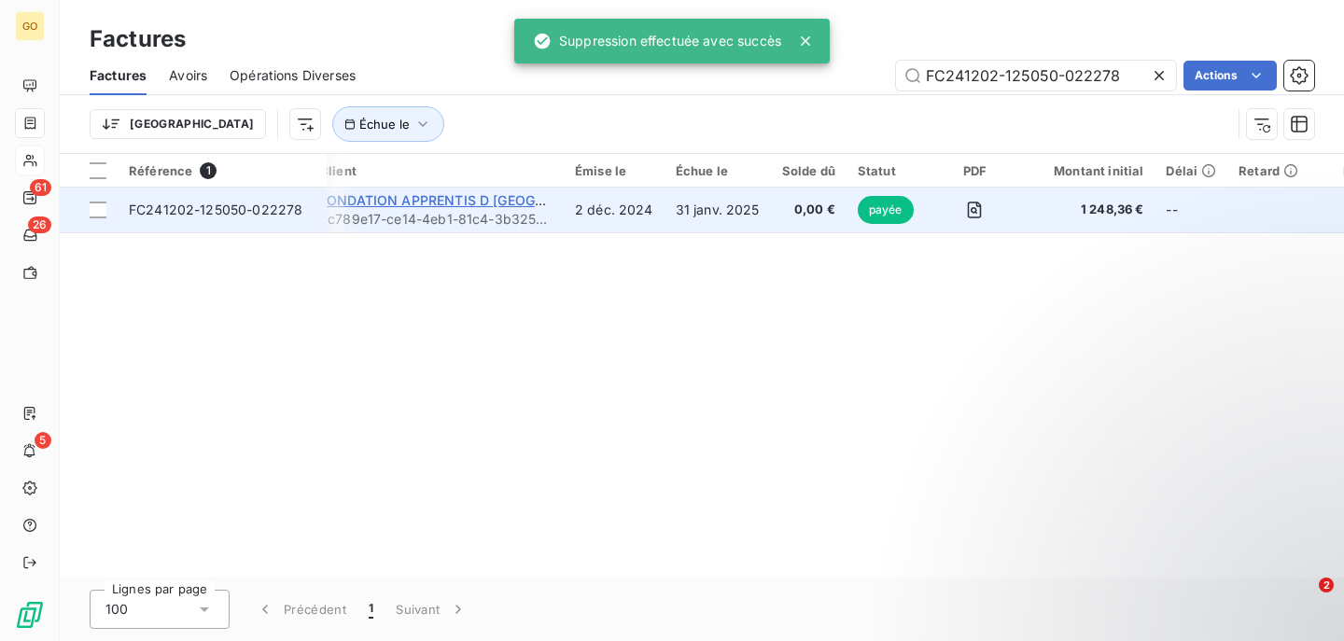
click at [465, 202] on span "FONDATION APPRENTIS D [GEOGRAPHIC_DATA]" at bounding box center [473, 200] width 309 height 16
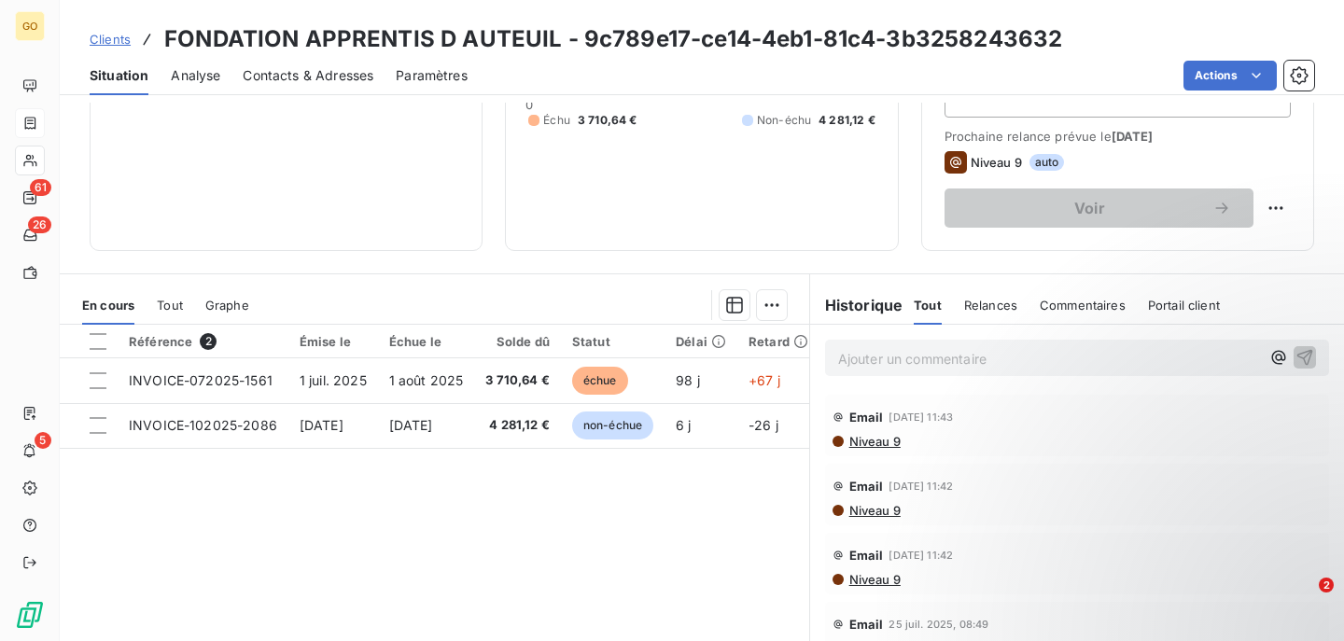
scroll to position [258, 0]
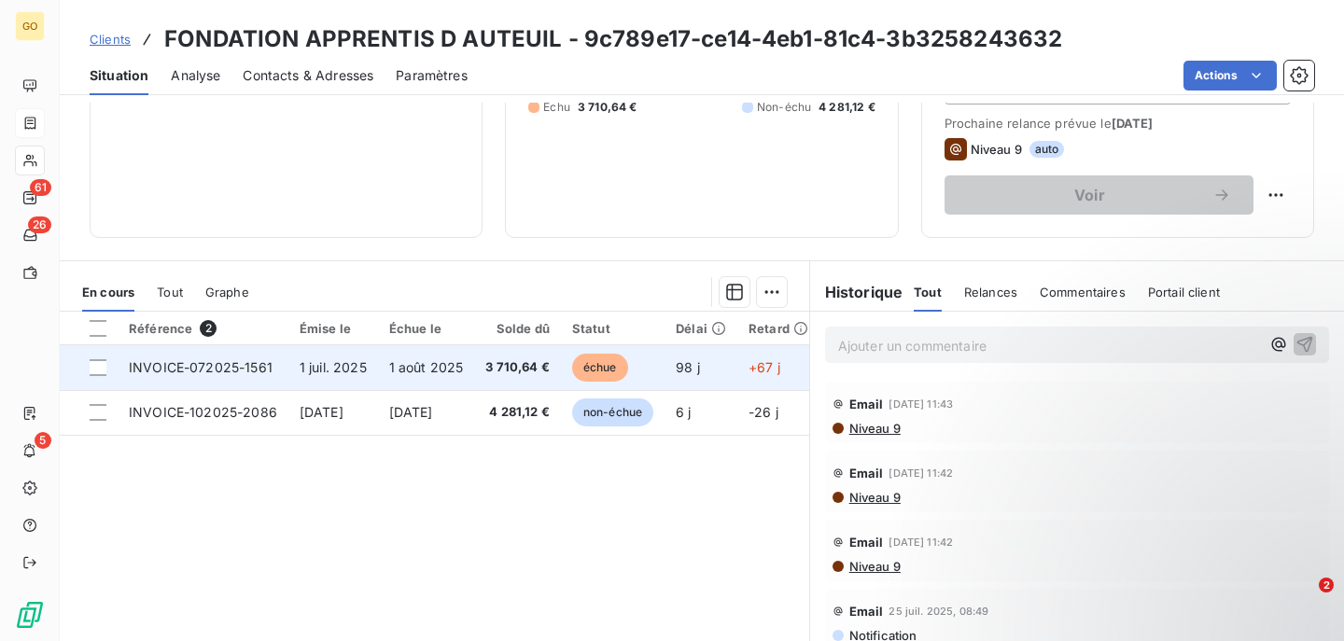
click at [242, 367] on span "INVOICE-072025-1561" at bounding box center [201, 367] width 144 height 16
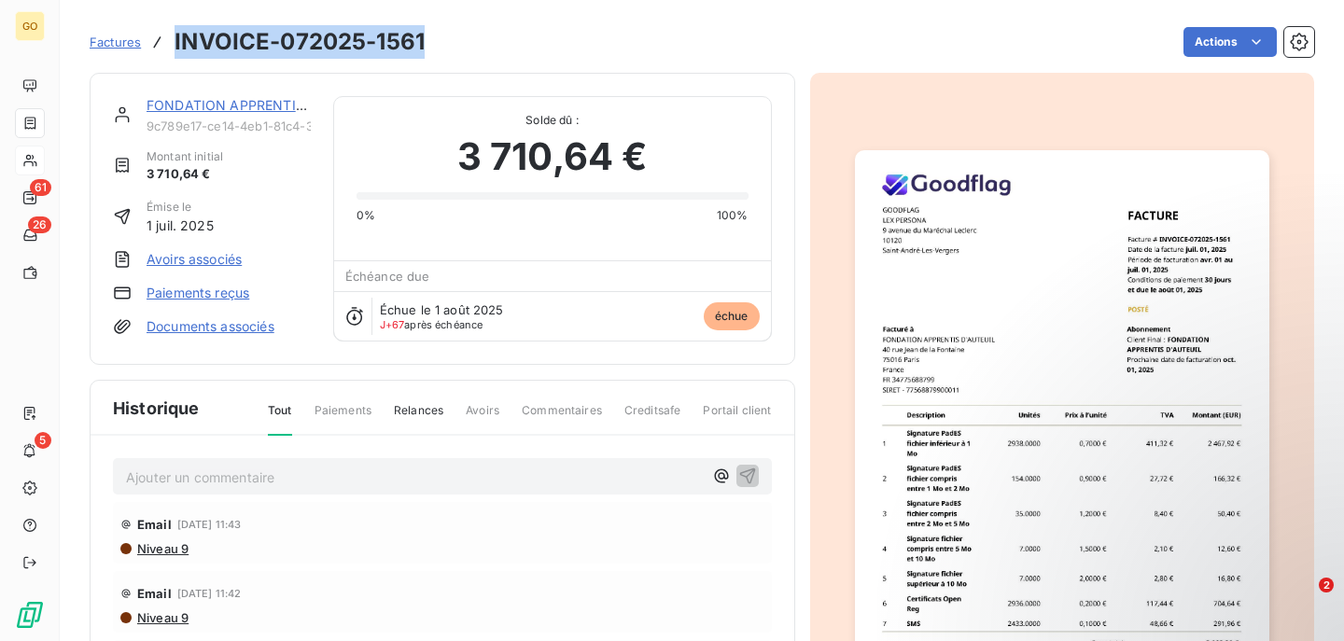
drag, startPoint x: 422, startPoint y: 44, endPoint x: 172, endPoint y: 40, distance: 250.1
click at [172, 40] on div "Factures INVOICE-072025-1561" at bounding box center [257, 42] width 335 height 34
copy h3 "INVOICE-072025-1561"
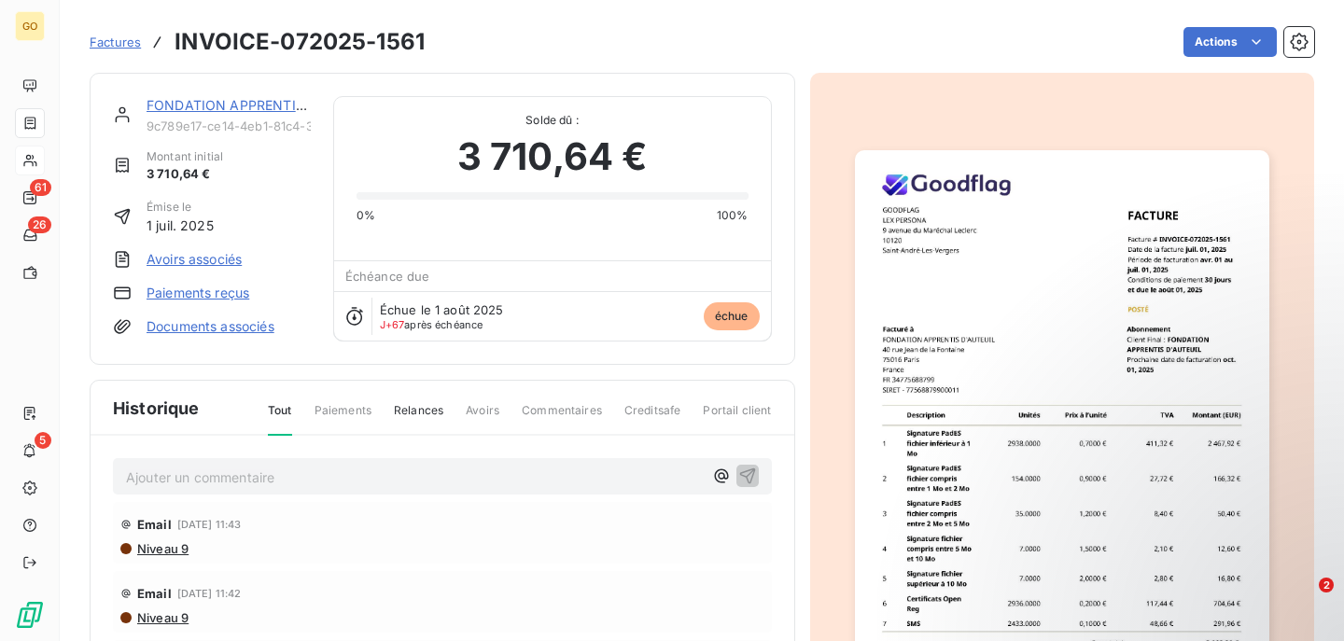
click at [231, 104] on link "FONDATION APPRENTIS D [GEOGRAPHIC_DATA]" at bounding box center [301, 105] width 311 height 16
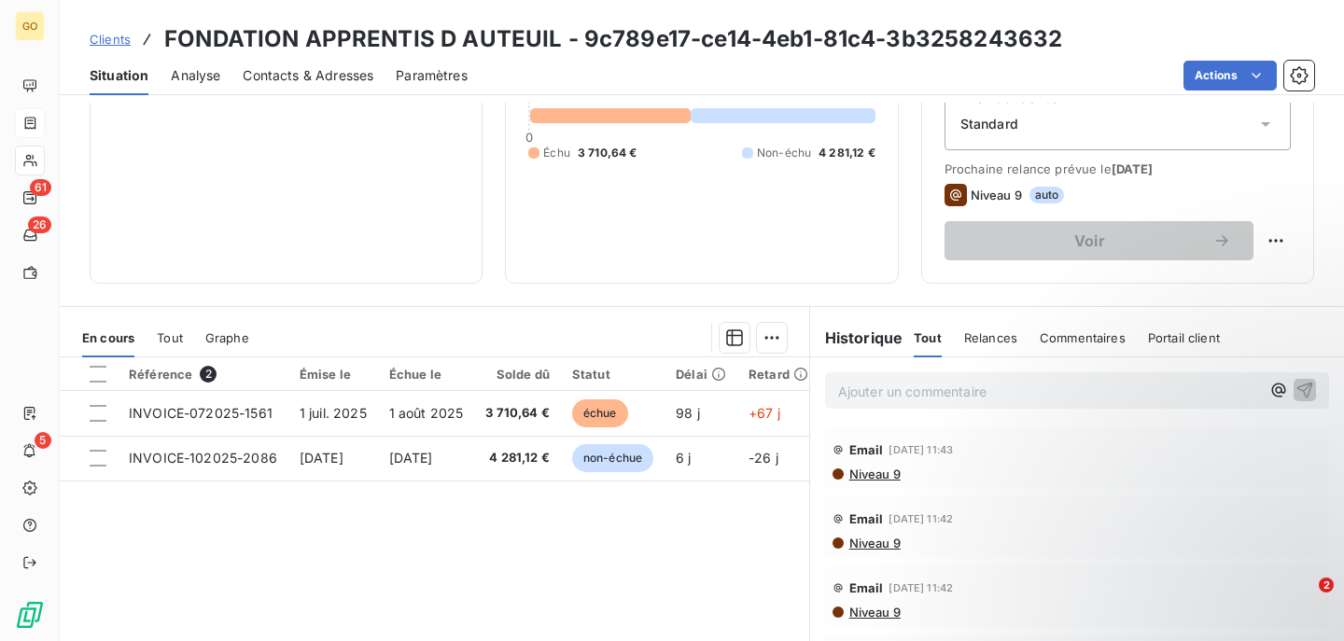
scroll to position [215, 0]
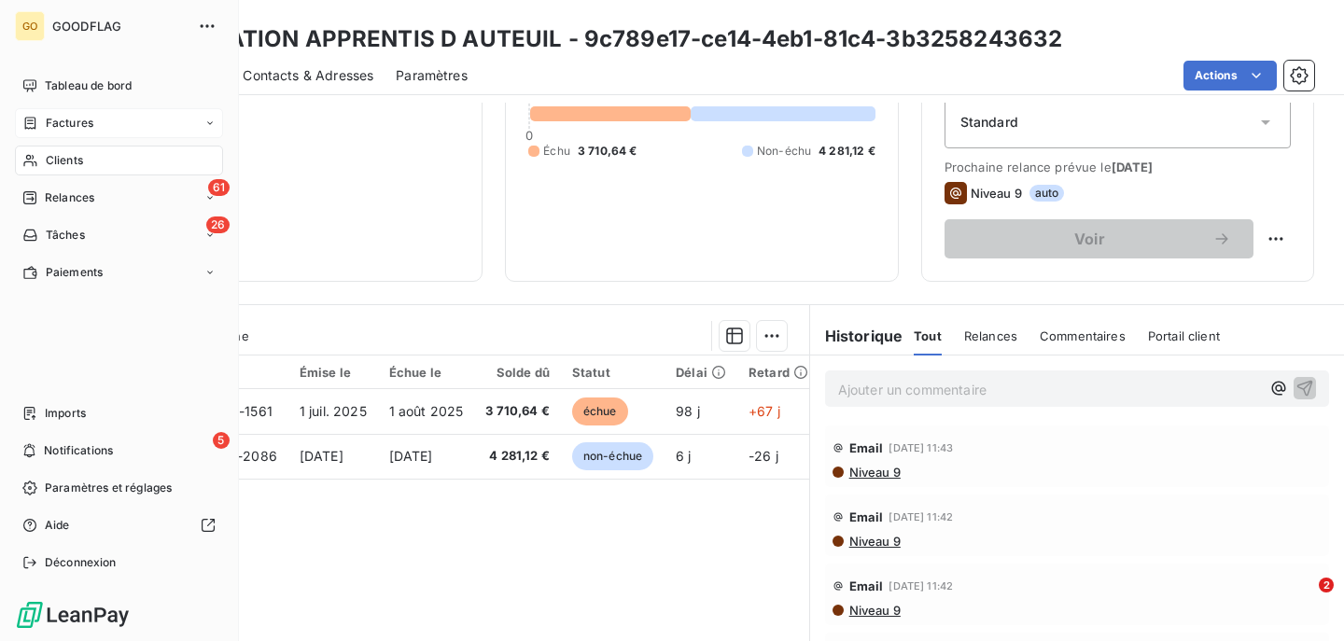
click at [75, 133] on div "Factures" at bounding box center [119, 123] width 208 height 30
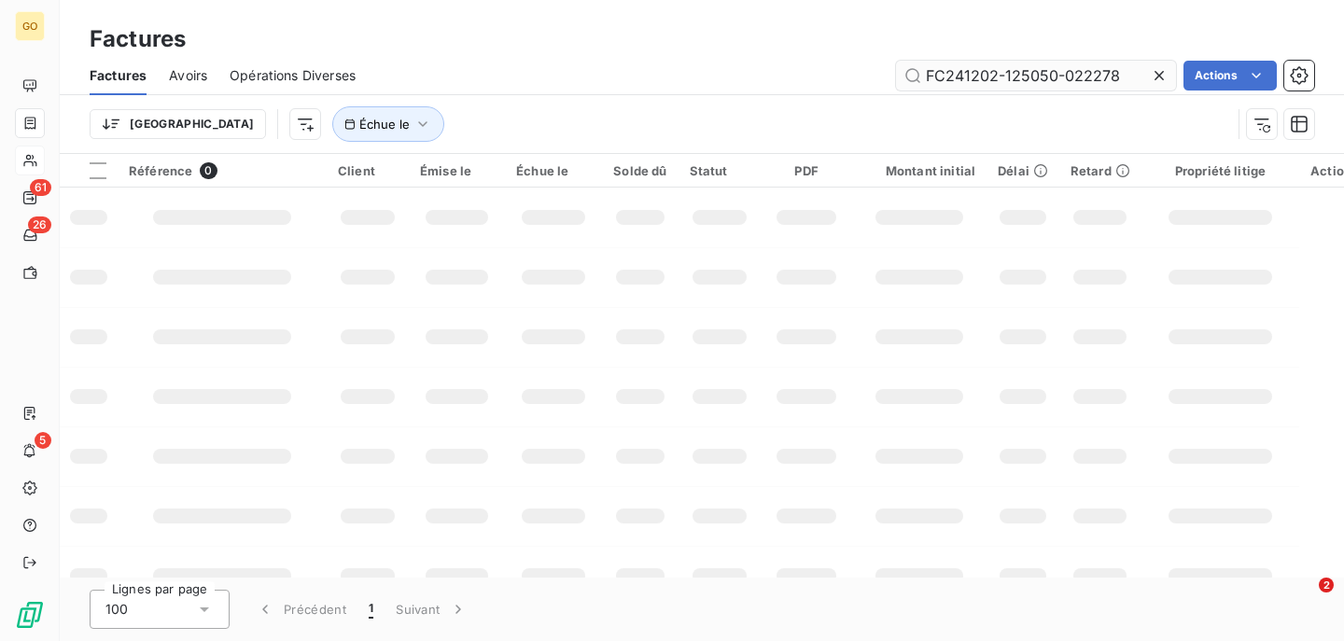
click at [996, 69] on input "FC241202-125050-022278" at bounding box center [1036, 76] width 280 height 30
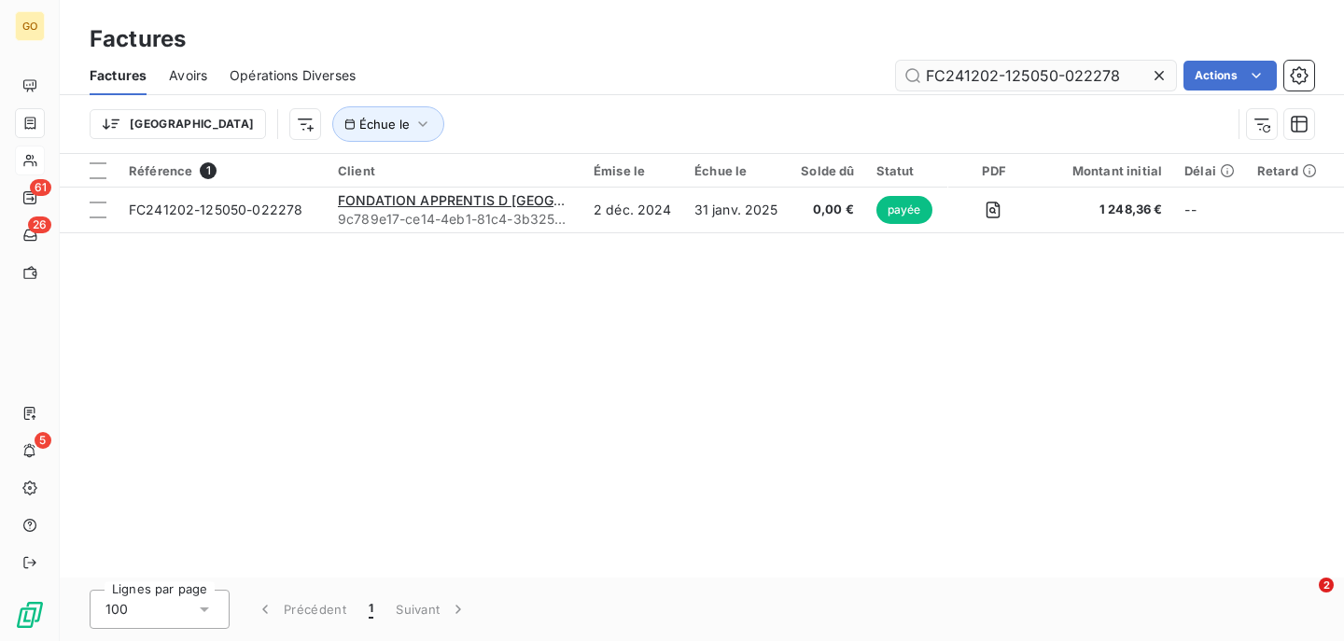
click at [996, 69] on input "FC241202-125050-022278" at bounding box center [1036, 76] width 280 height 30
click at [1049, 70] on input "INVOICE-042025-1119" at bounding box center [1036, 76] width 280 height 30
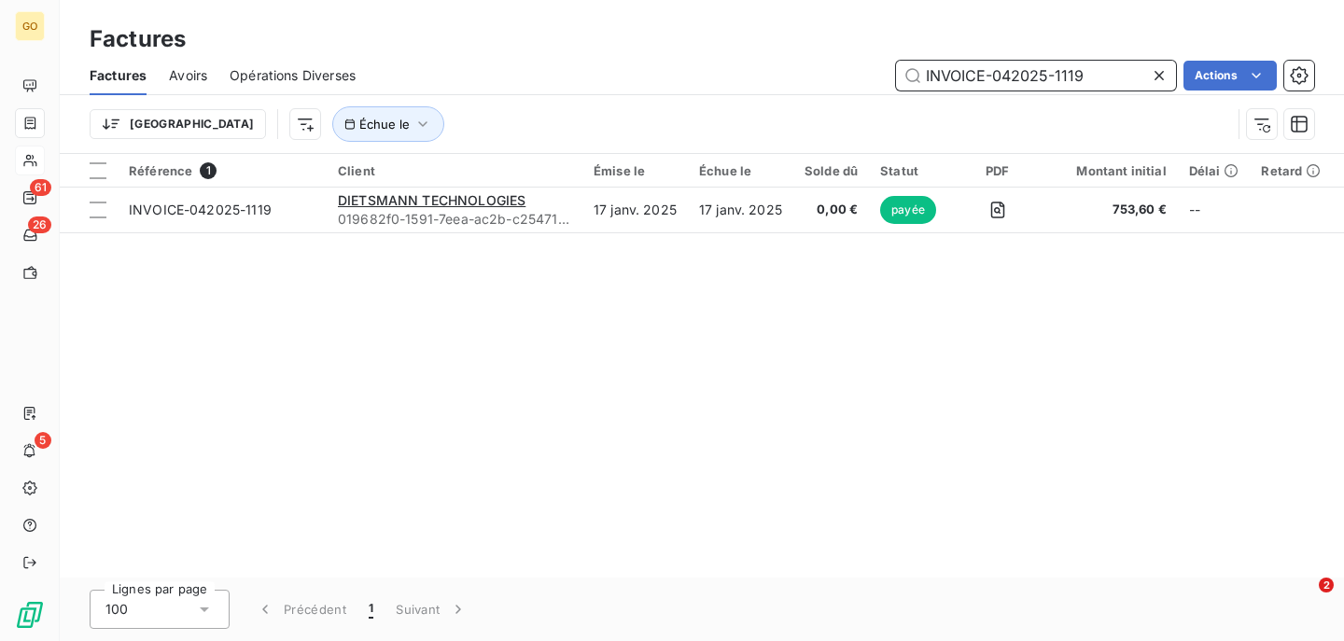
paste input "CRE-04202597"
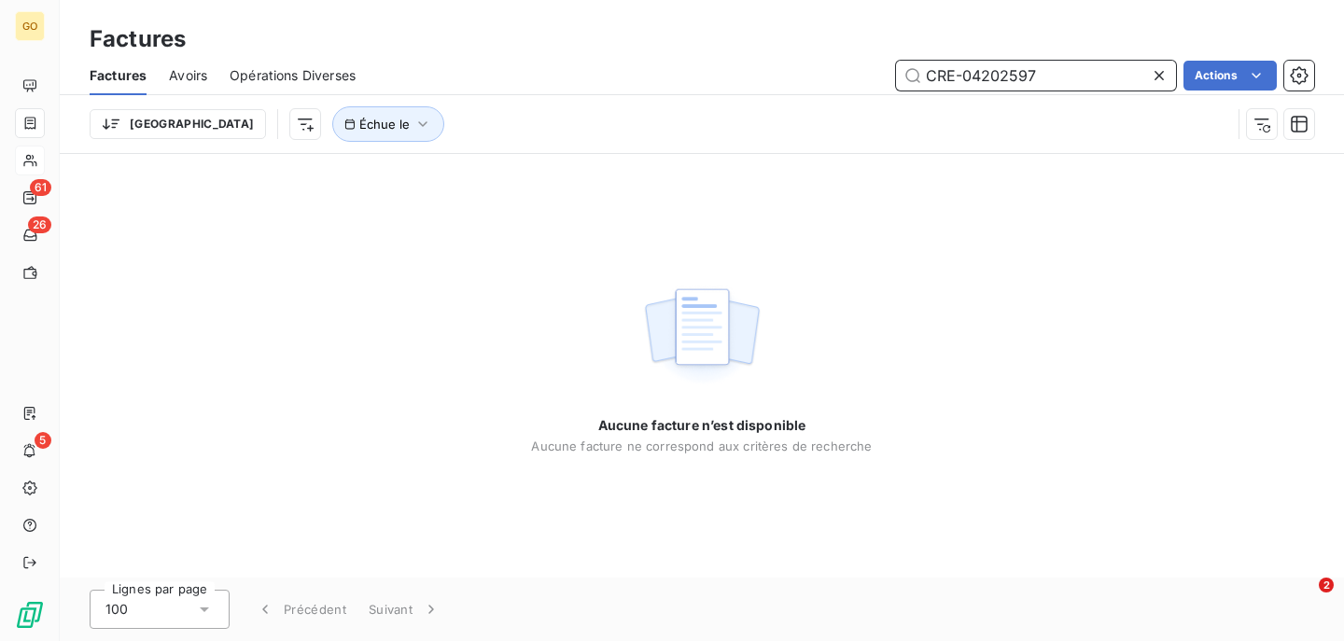
type input "CRE-04202597"
click at [1159, 74] on icon at bounding box center [1158, 75] width 9 height 9
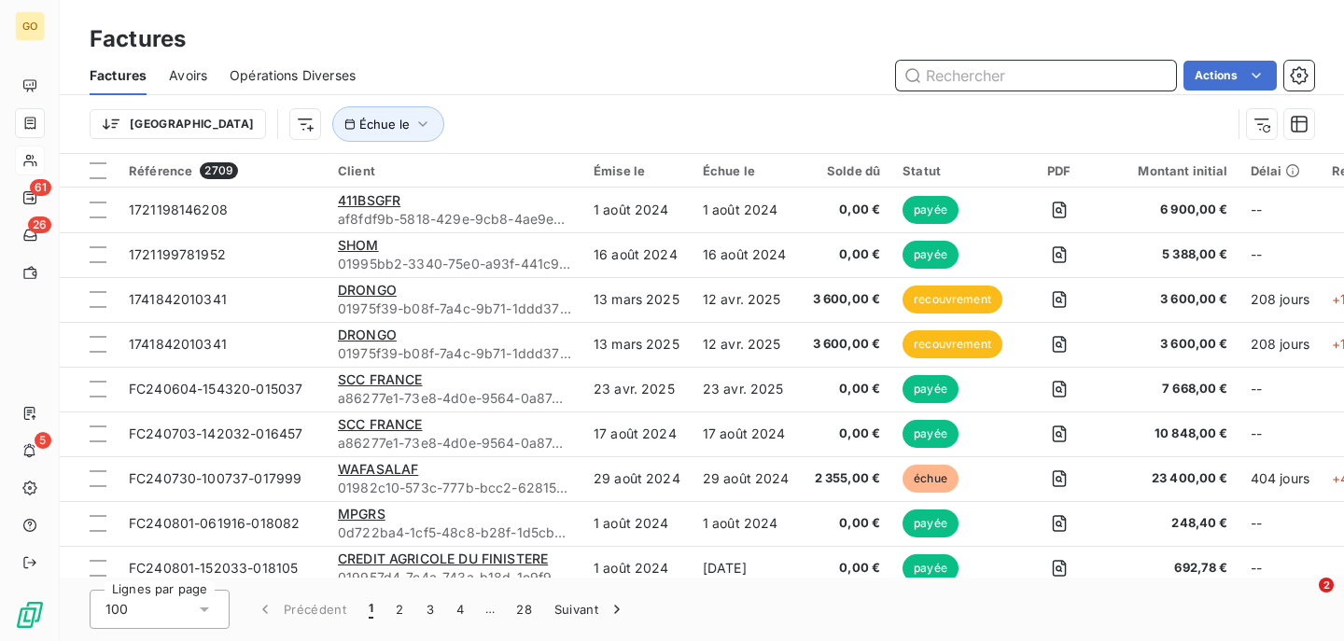
click at [965, 75] on input "text" at bounding box center [1036, 76] width 280 height 30
paste input "INVOICE-072025-1705"
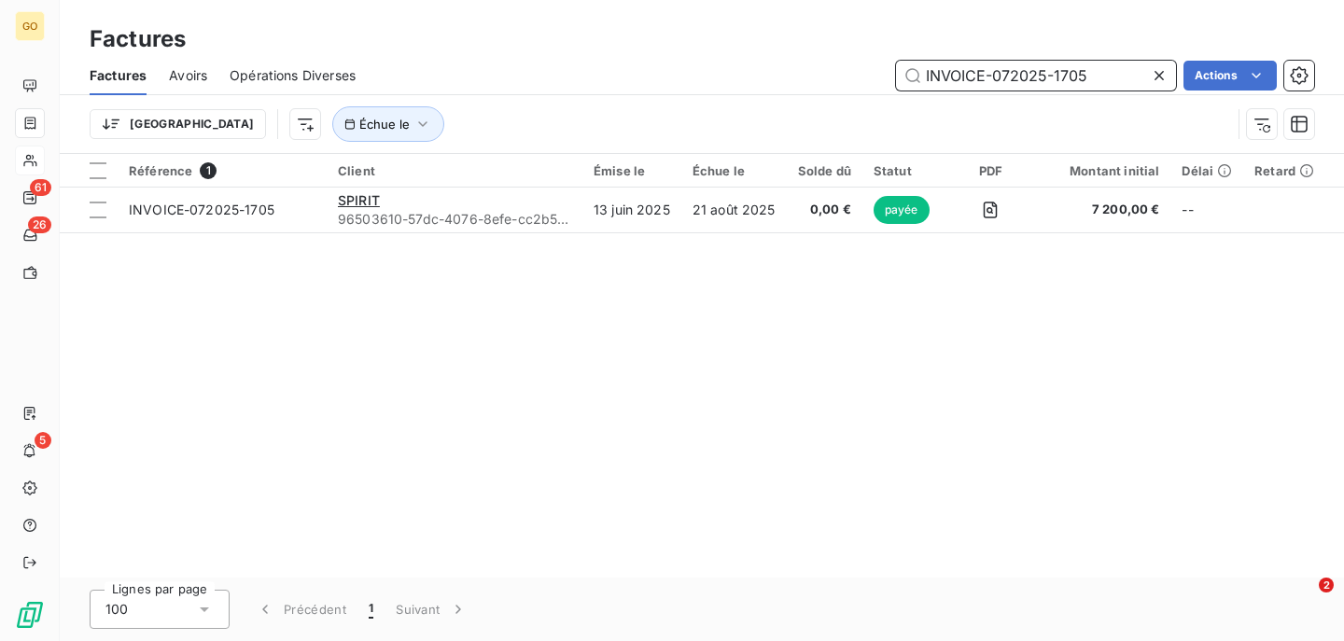
click at [1033, 73] on input "INVOICE-072025-1705" at bounding box center [1036, 76] width 280 height 30
paste input "62025-139"
type input "INVOICE-062025-1395"
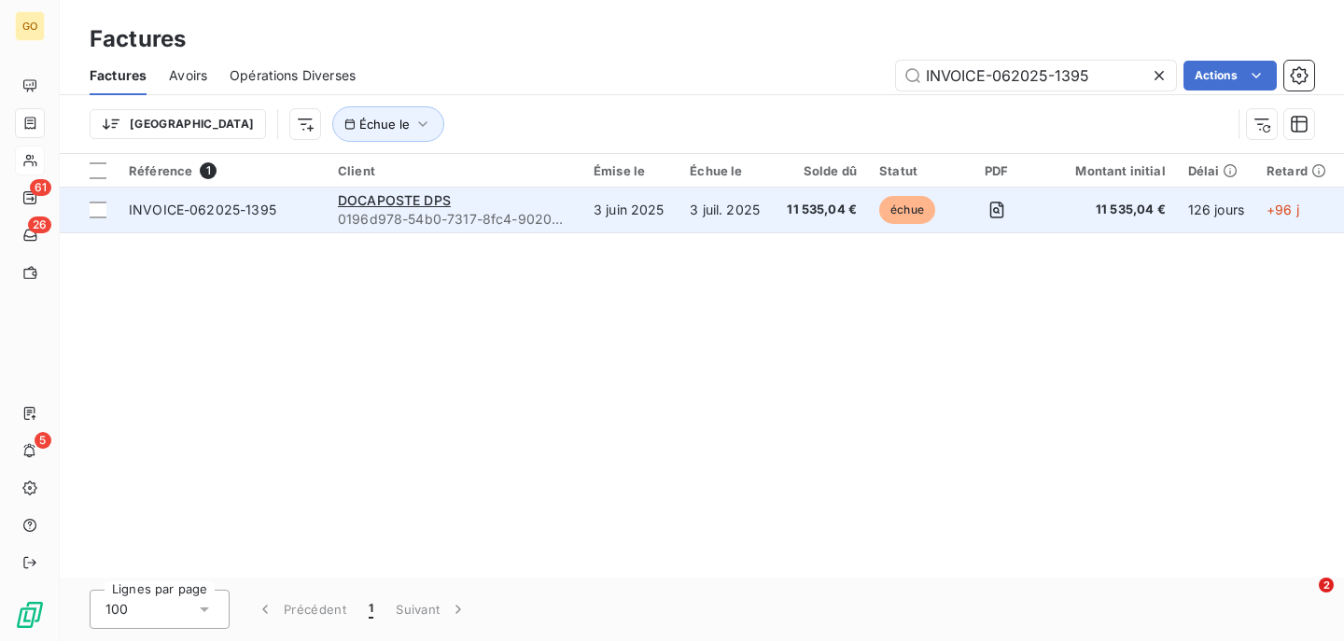
click at [571, 226] on td "DOCAPOSTE DPS 0196d978-54b0-7317-8fc4-902006cb256d" at bounding box center [455, 210] width 256 height 45
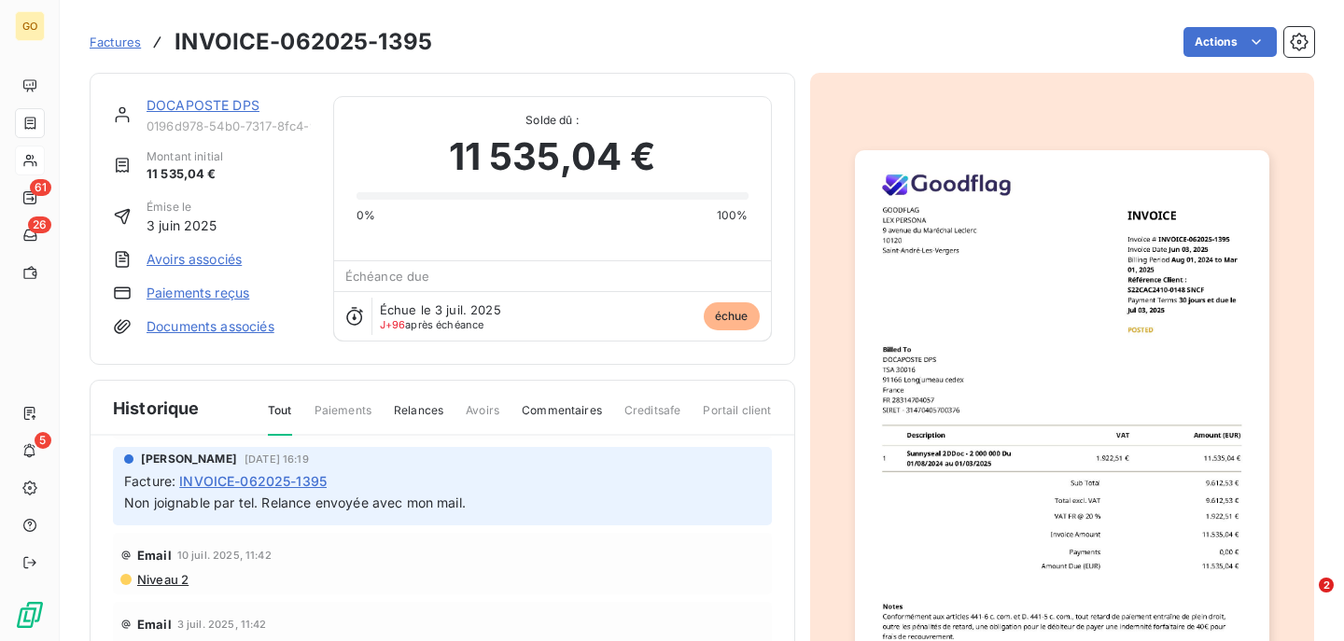
scroll to position [450, 0]
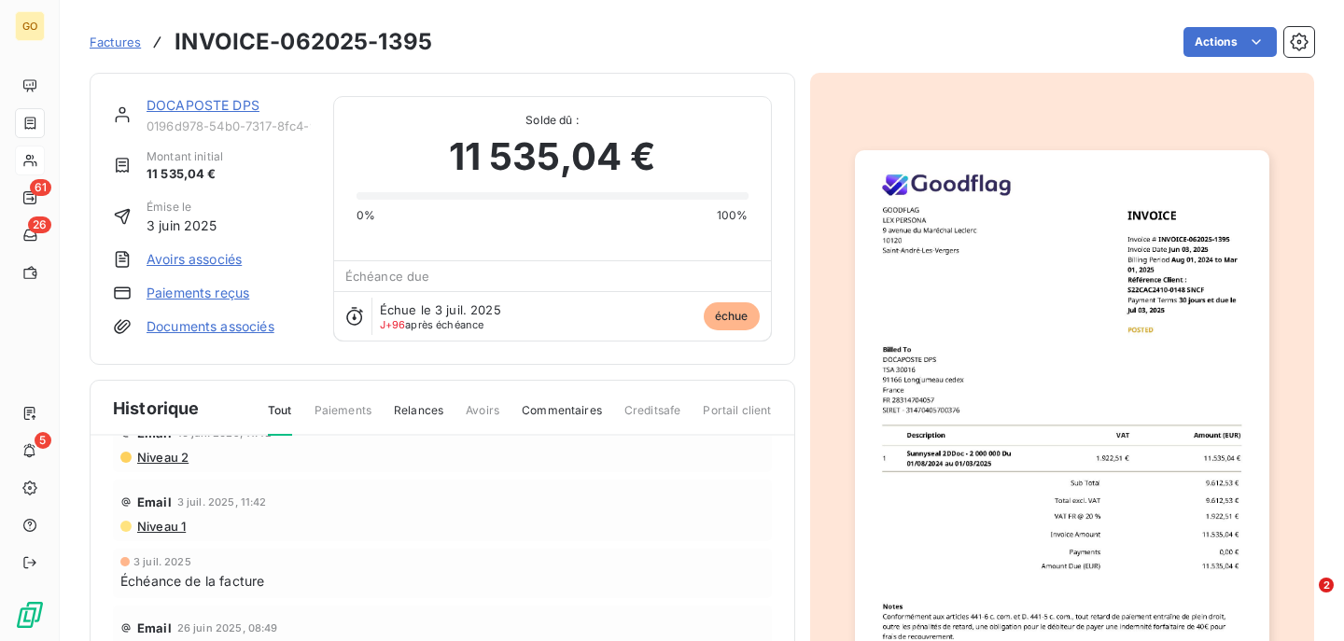
click at [336, 412] on span "Paiements" at bounding box center [342, 418] width 57 height 32
click at [366, 410] on span "Paiements" at bounding box center [342, 418] width 57 height 32
click at [159, 414] on span "Historique" at bounding box center [156, 408] width 87 height 25
click at [289, 414] on span "Tout" at bounding box center [280, 419] width 24 height 34
click at [447, 411] on div "Tout Paiements Relances Avoirs Commentaires Creditsafe Portail client" at bounding box center [508, 418] width 526 height 32
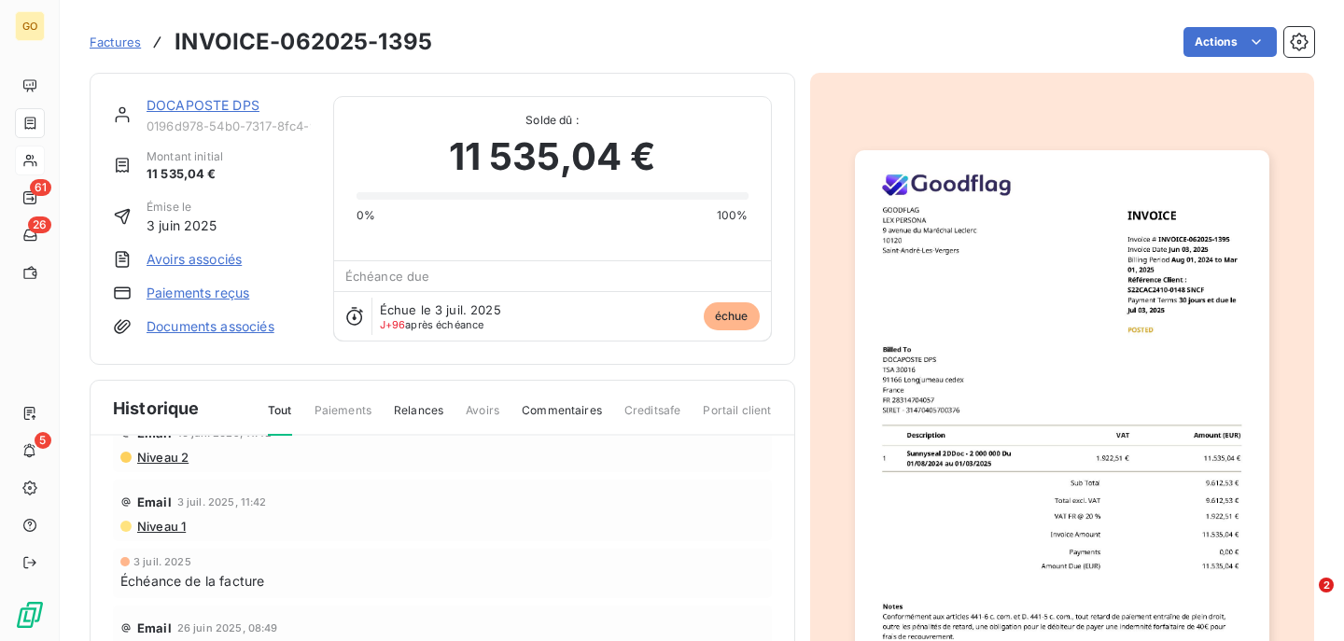
click at [427, 411] on span "Relances" at bounding box center [418, 418] width 49 height 32
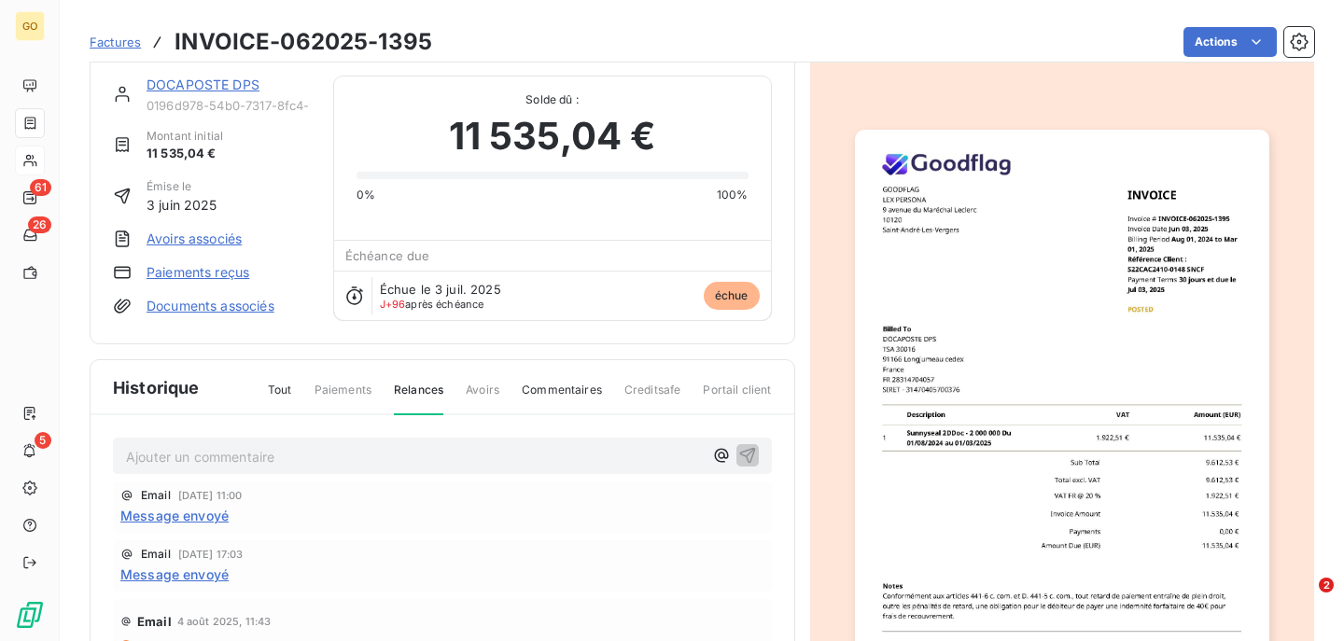
scroll to position [22, 0]
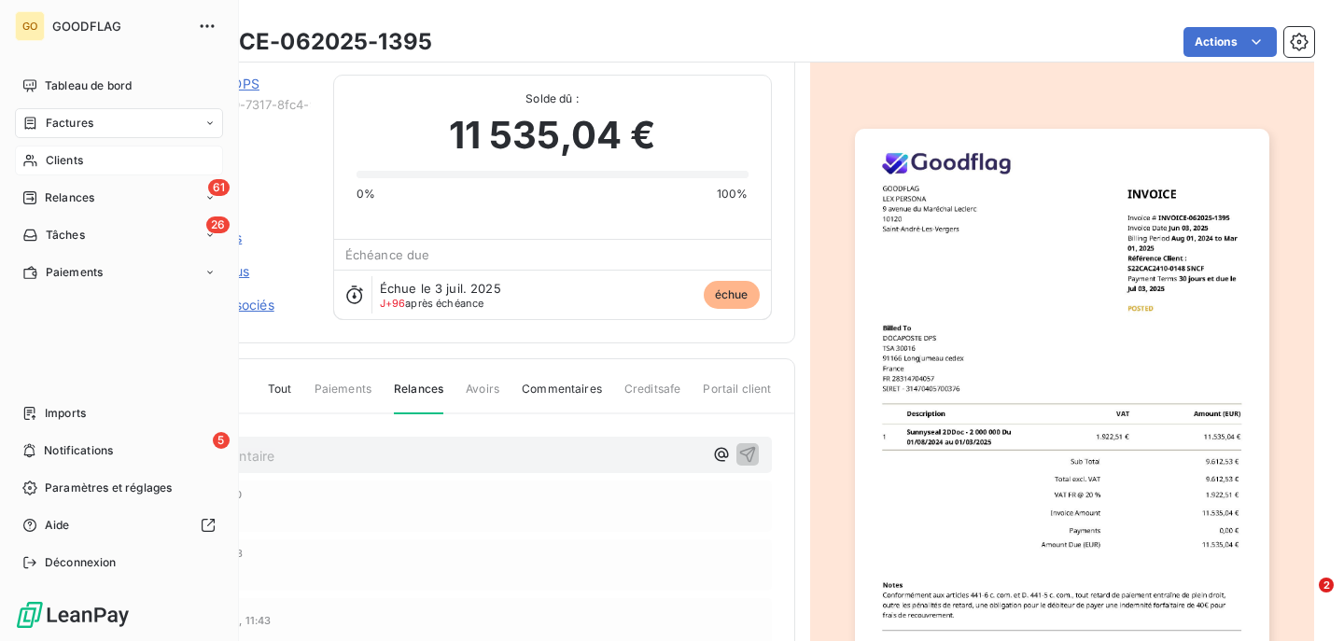
click at [71, 128] on span "Factures" at bounding box center [70, 123] width 48 height 17
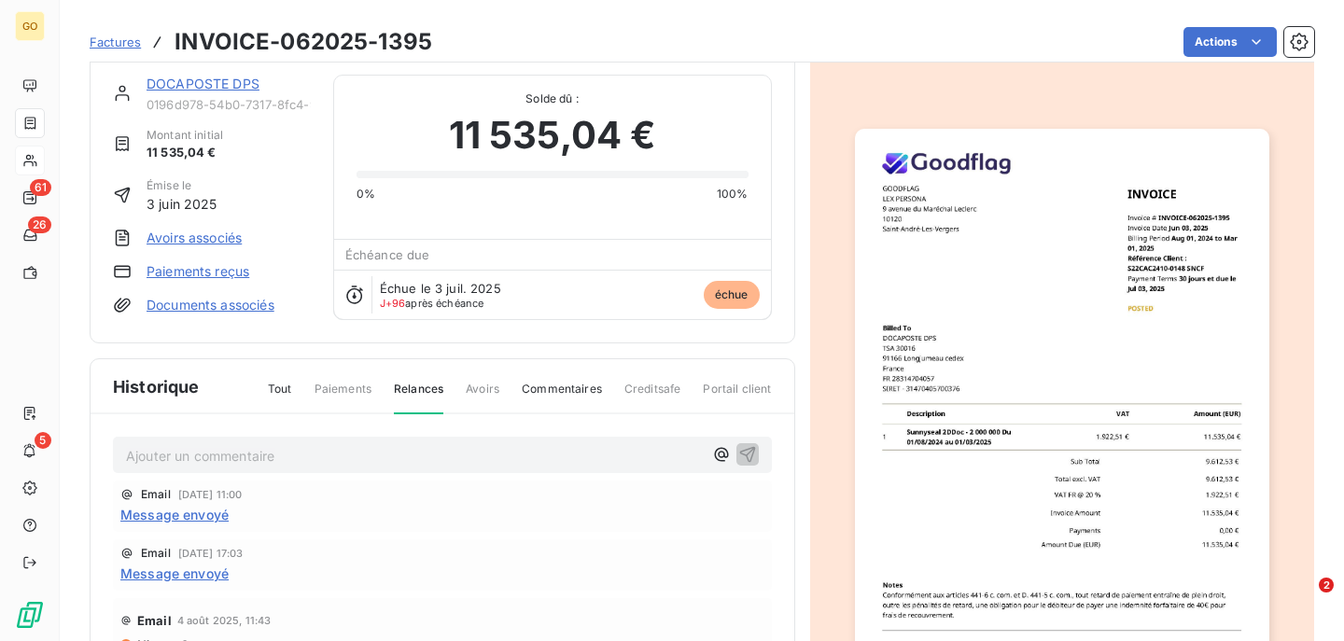
click at [108, 38] on span "Factures" at bounding box center [115, 42] width 51 height 15
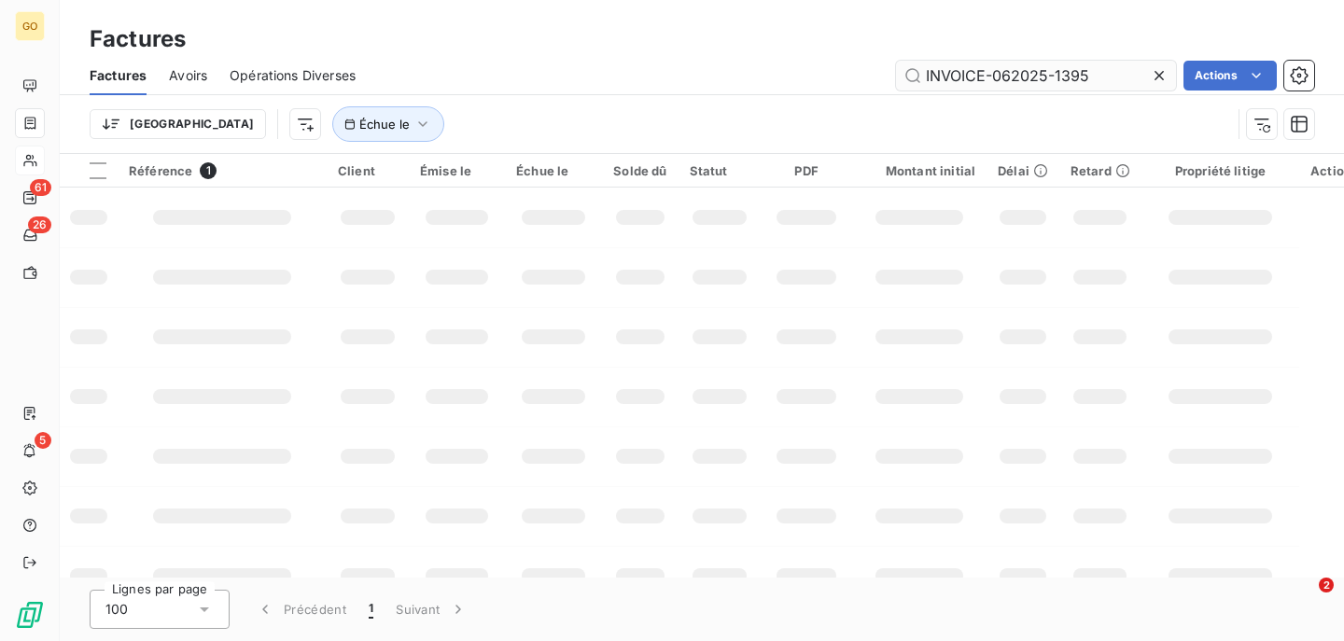
click at [962, 89] on input "INVOICE-062025-1395" at bounding box center [1036, 76] width 280 height 30
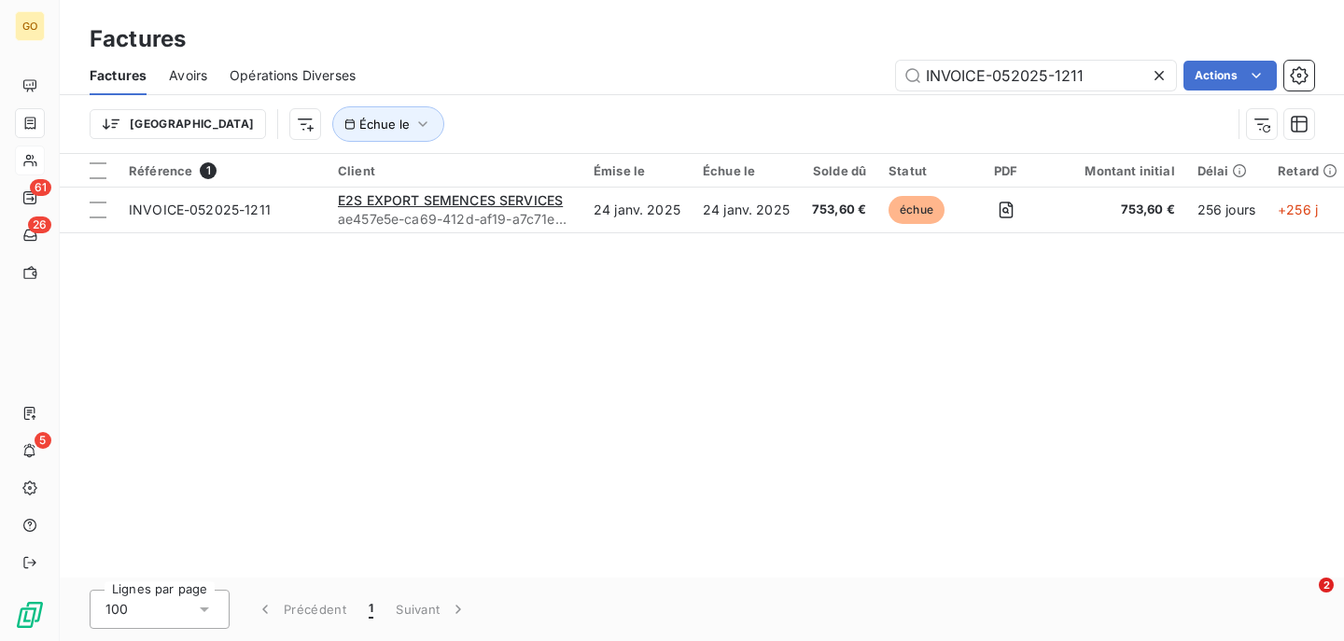
type input "INVOICE-052025-1211"
